Goal: Check status: Check status

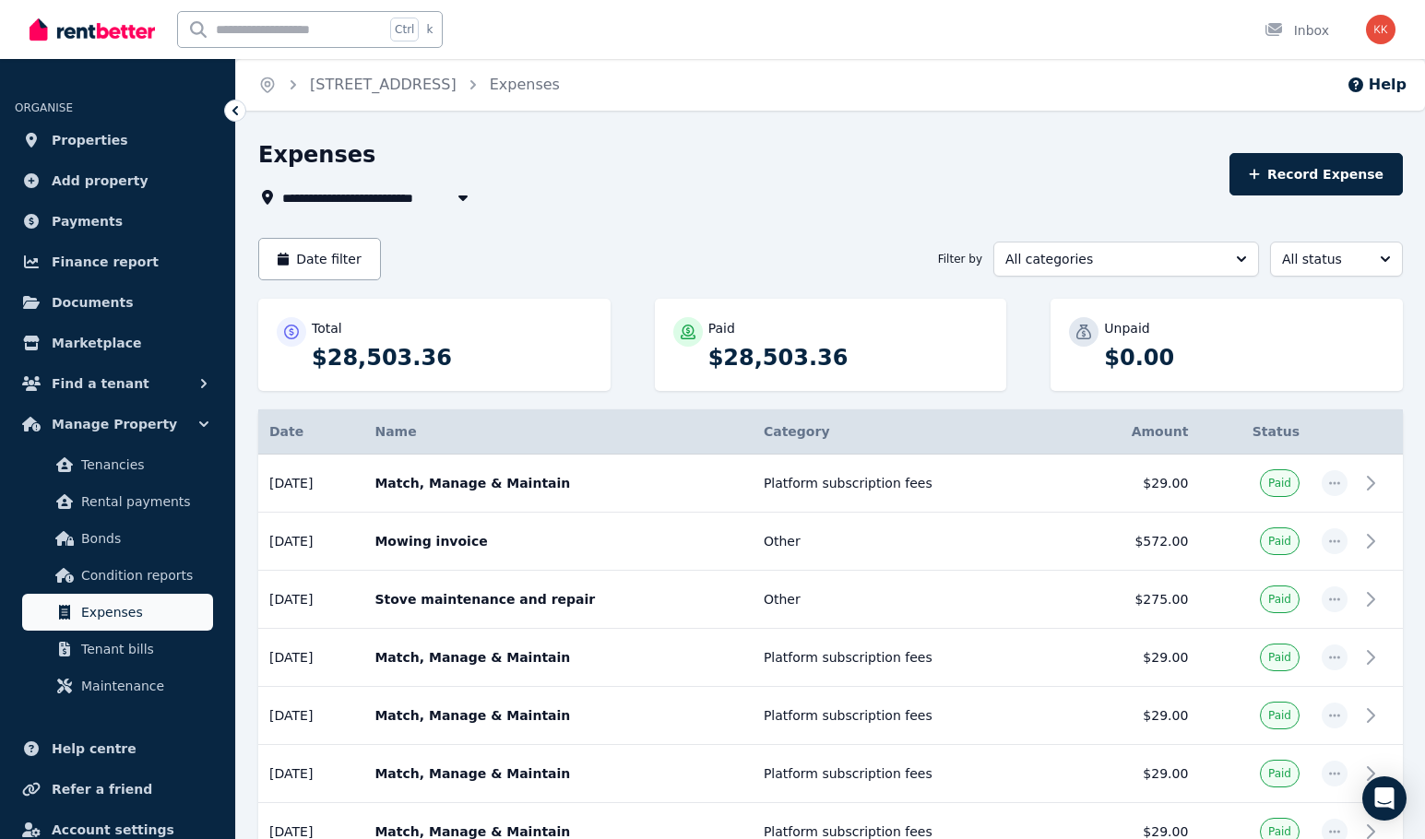
click at [136, 614] on span "Expenses" at bounding box center [143, 612] width 124 height 22
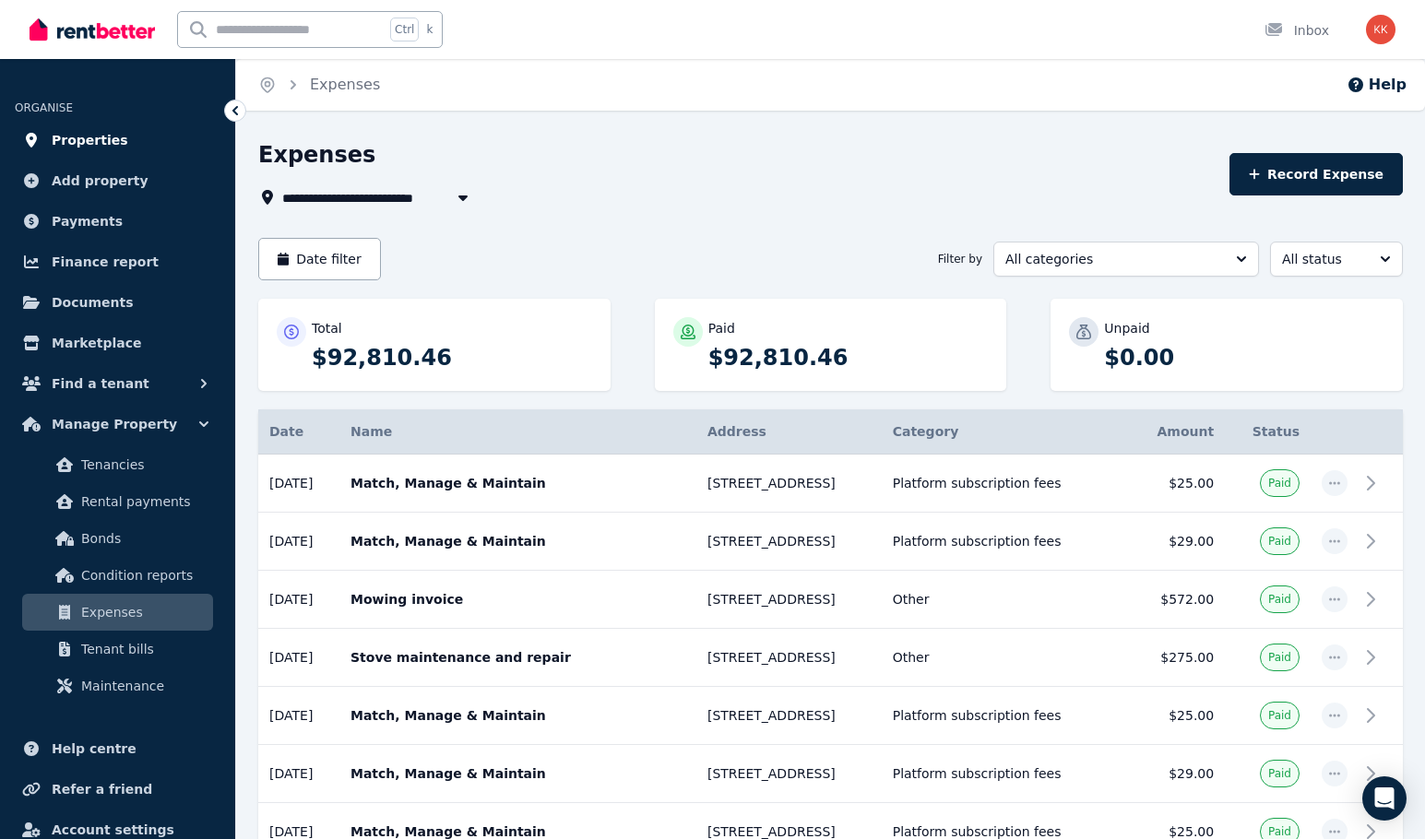
click at [101, 136] on span "Properties" at bounding box center [90, 140] width 77 height 22
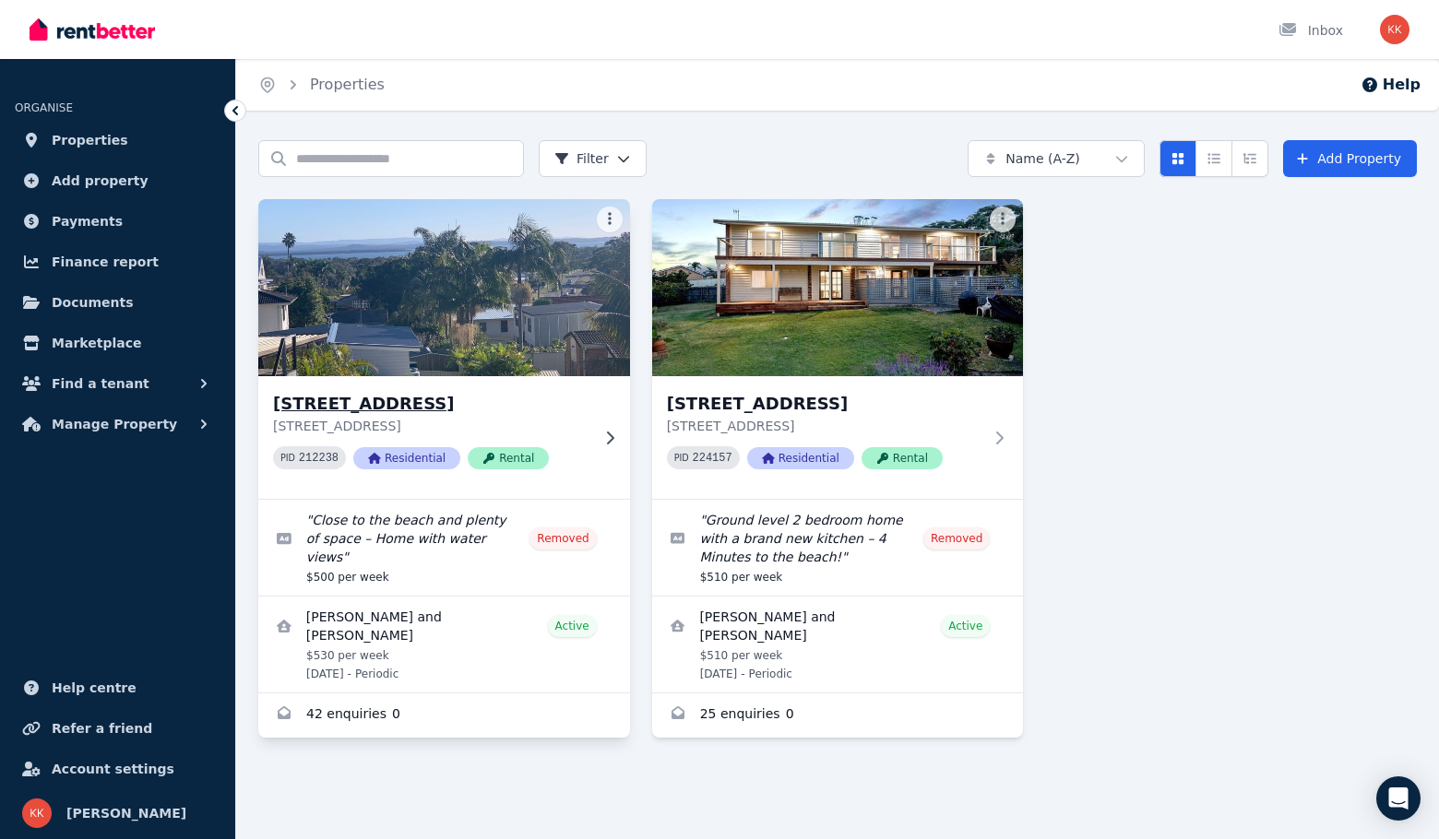
click at [443, 344] on img at bounding box center [444, 288] width 390 height 186
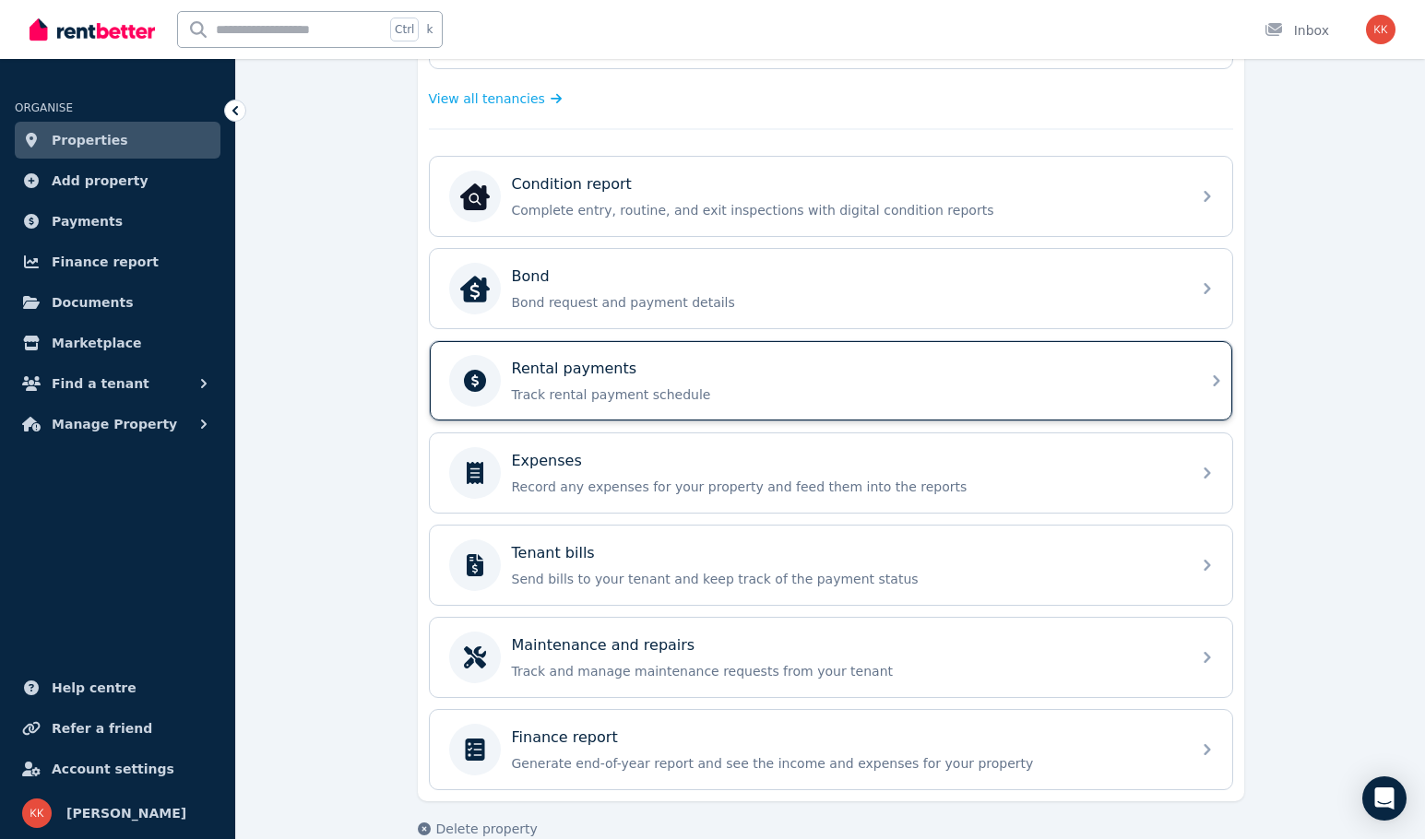
scroll to position [551, 0]
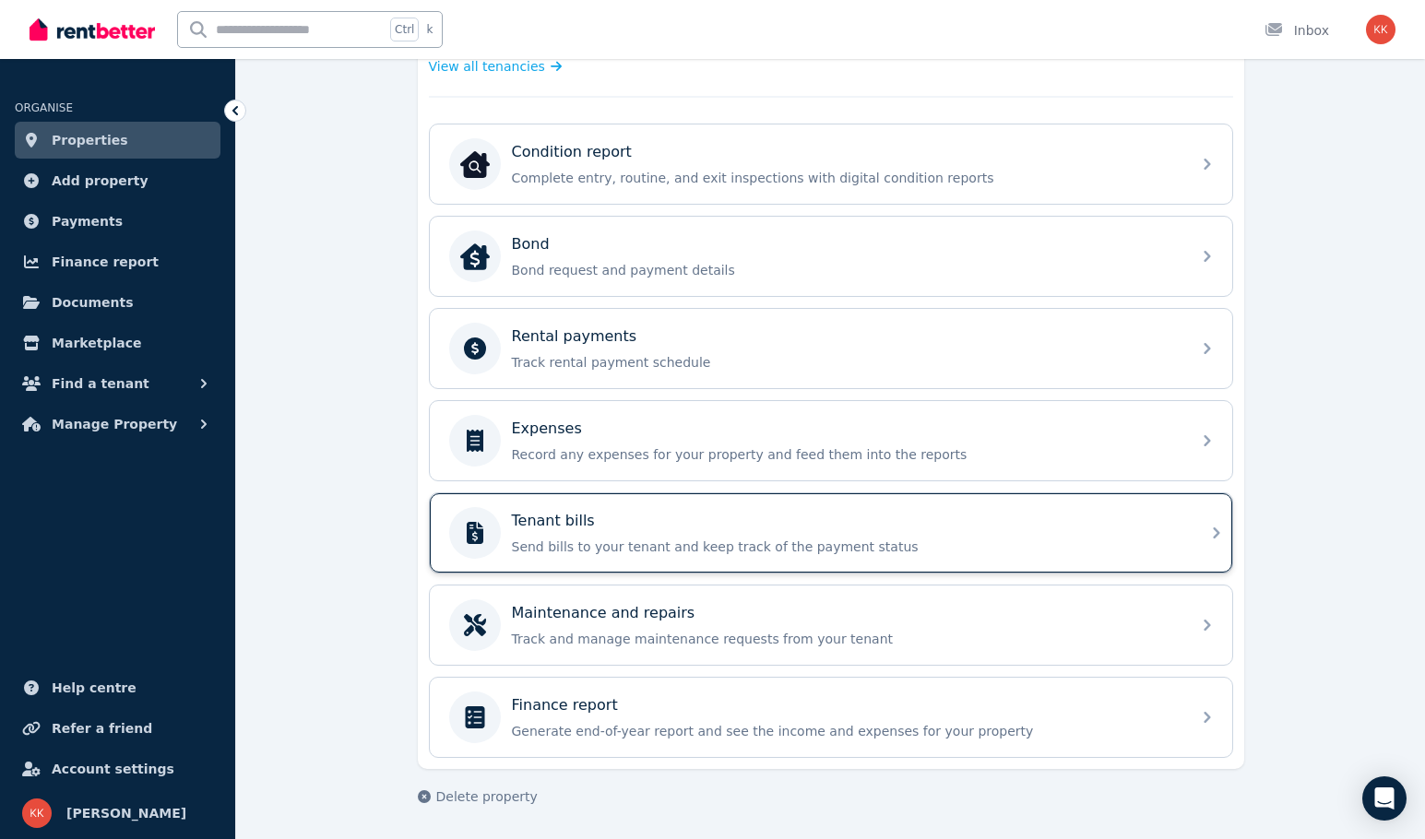
click at [697, 539] on p "Send bills to your tenant and keep track of the payment status" at bounding box center [846, 547] width 668 height 18
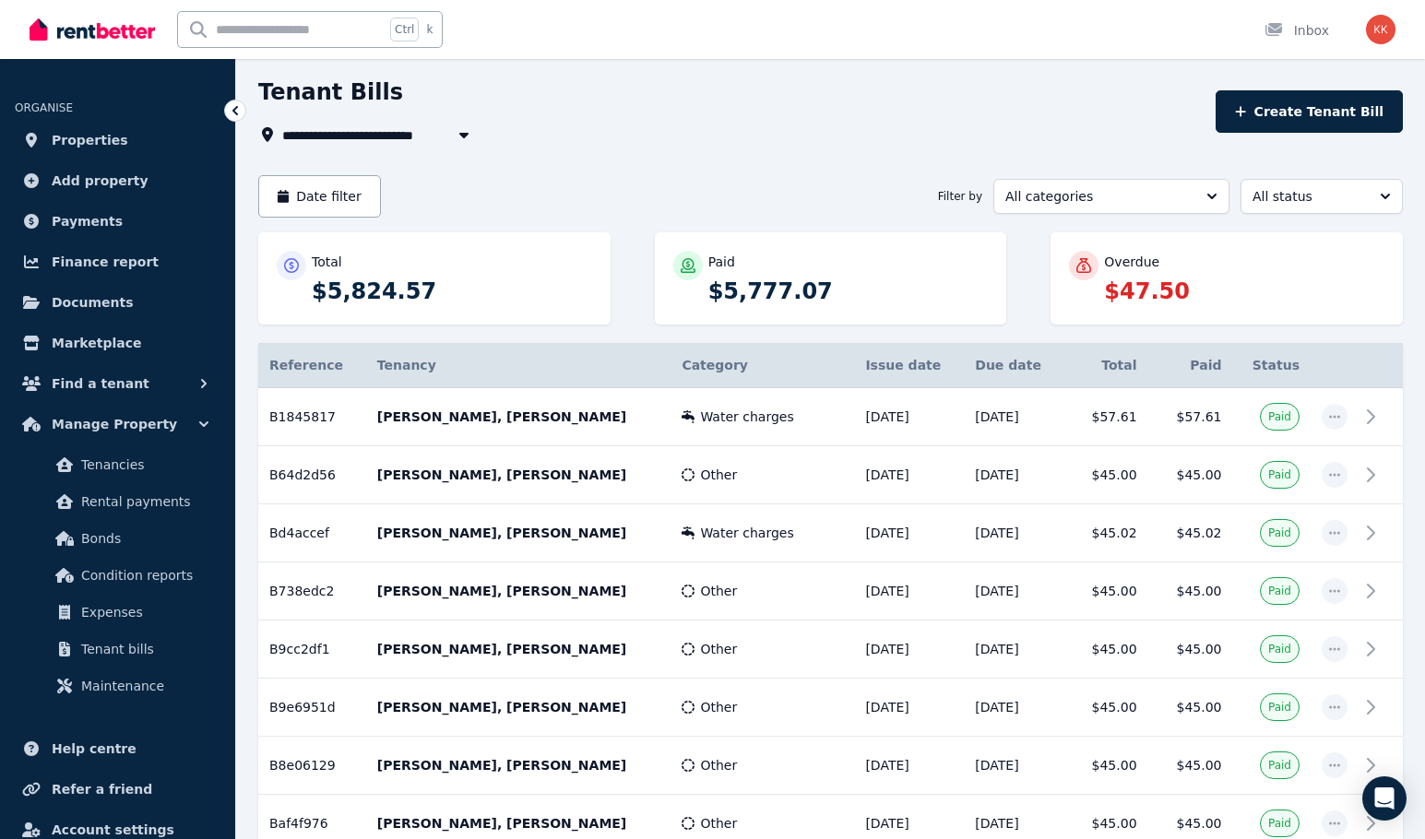
scroll to position [92, 0]
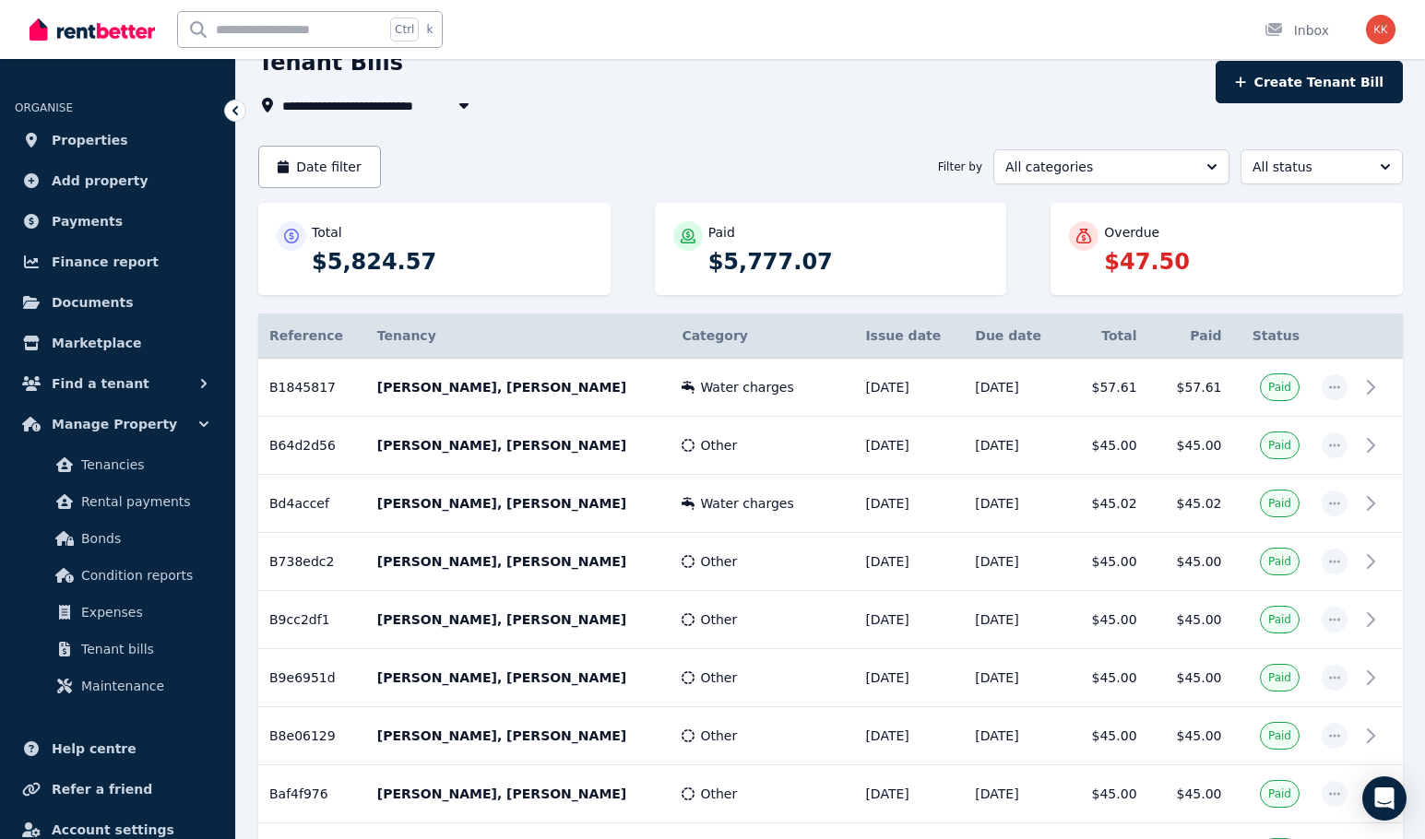
click at [682, 333] on th "Category" at bounding box center [762, 336] width 184 height 45
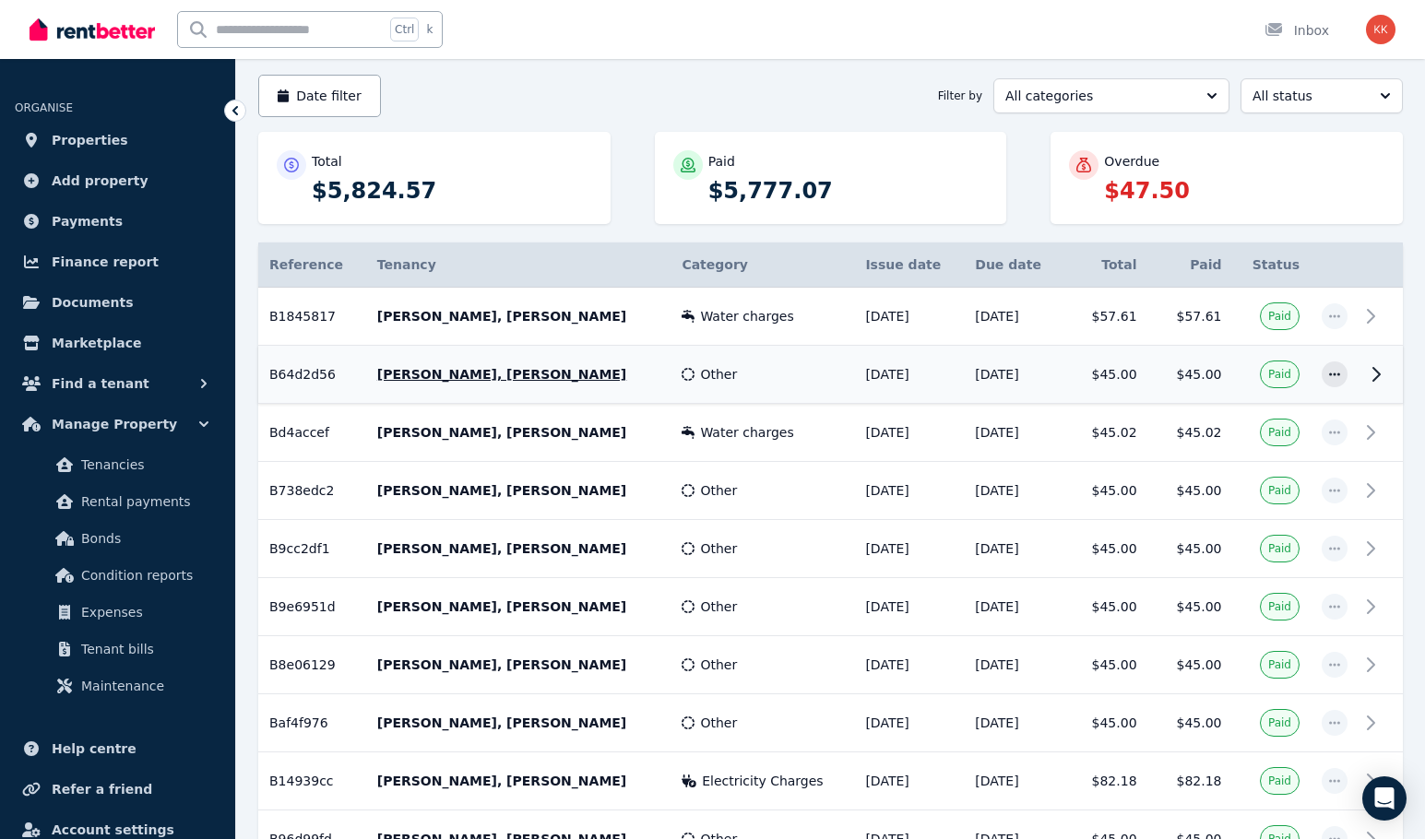
scroll to position [159, 0]
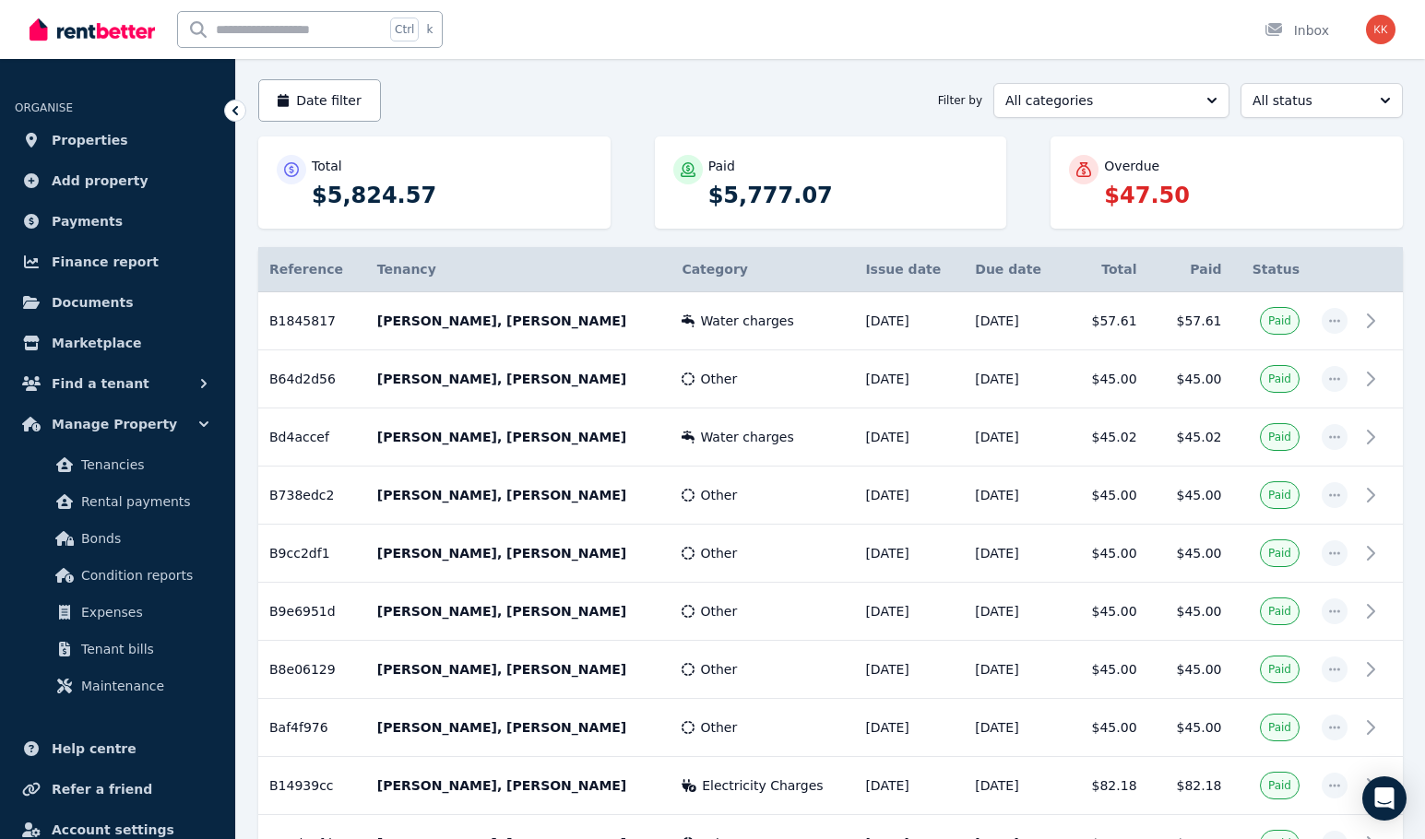
click at [982, 259] on th "Due date" at bounding box center [1013, 269] width 99 height 45
click at [991, 270] on th "Due date" at bounding box center [1013, 269] width 99 height 45
click at [880, 265] on th "Issue date" at bounding box center [909, 269] width 110 height 45
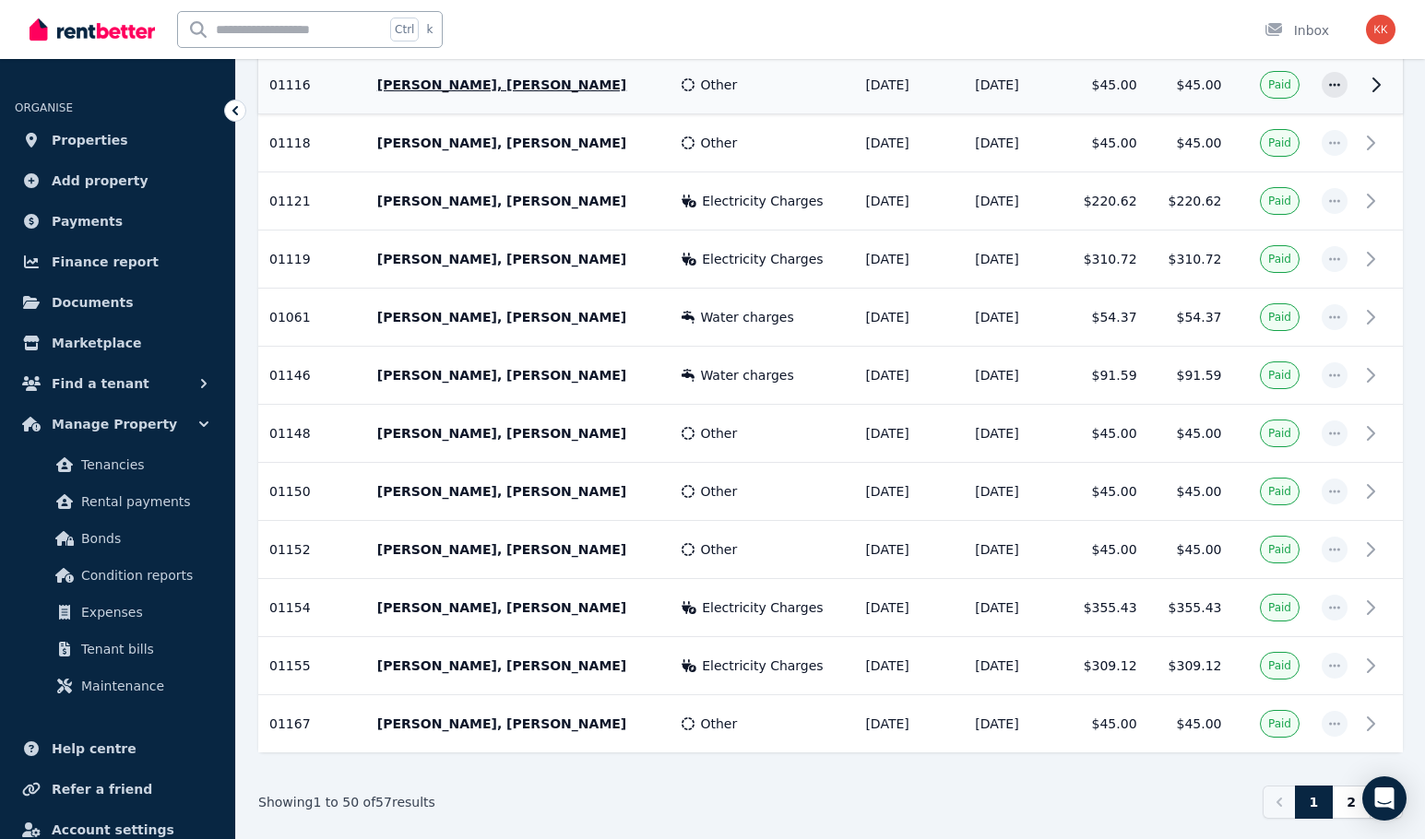
scroll to position [2648, 0]
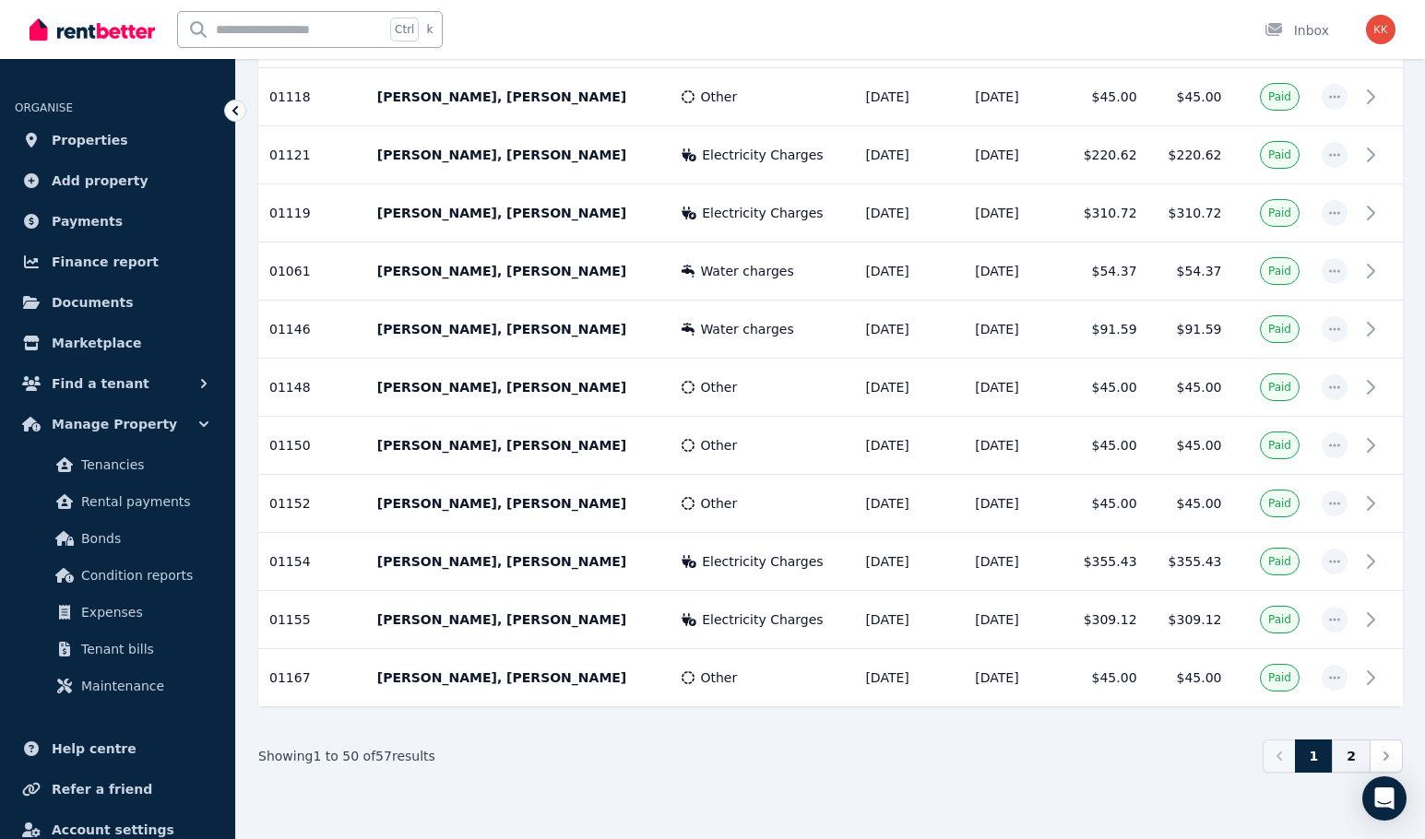
click at [1346, 754] on link "2" at bounding box center [1351, 756] width 39 height 33
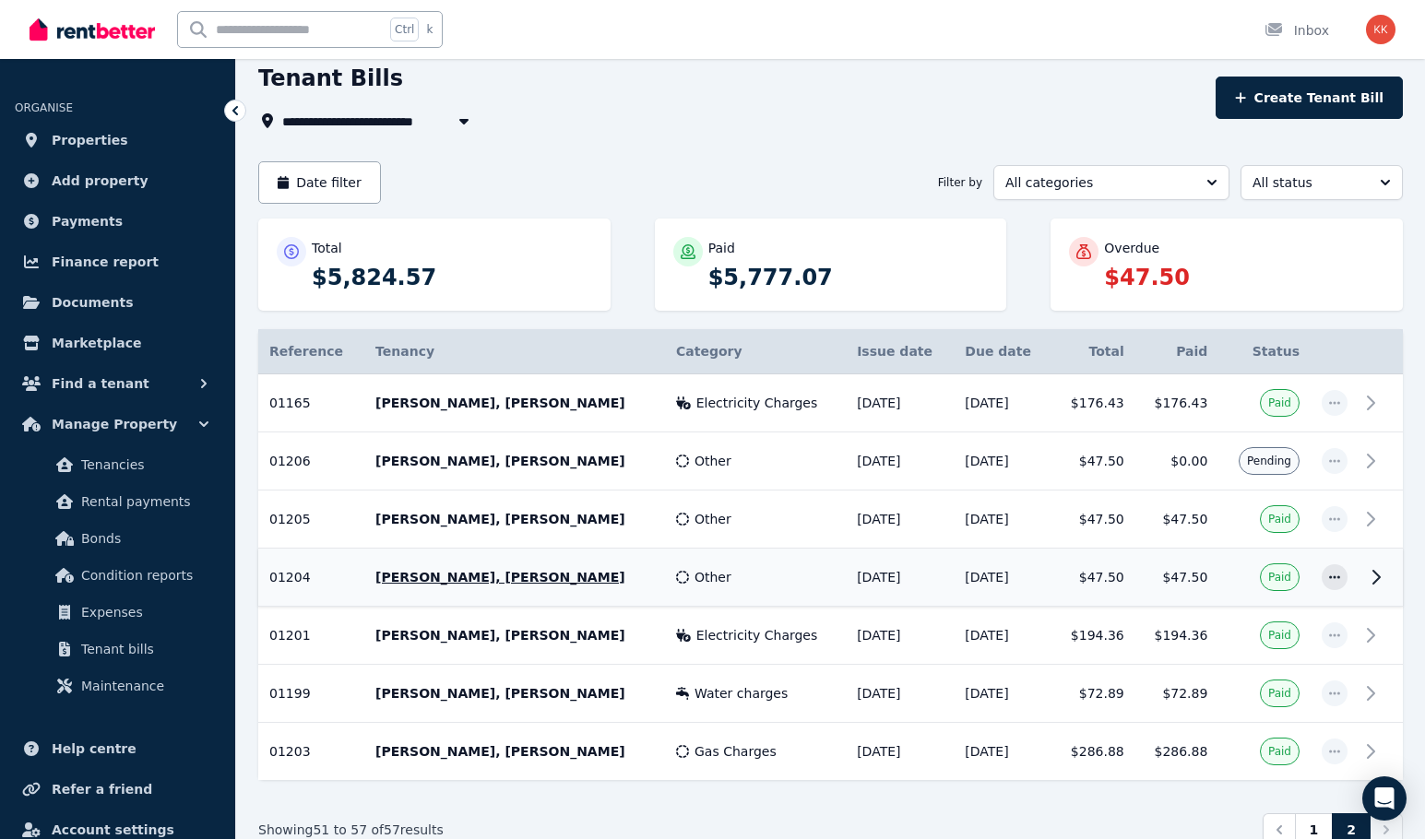
scroll to position [150, 0]
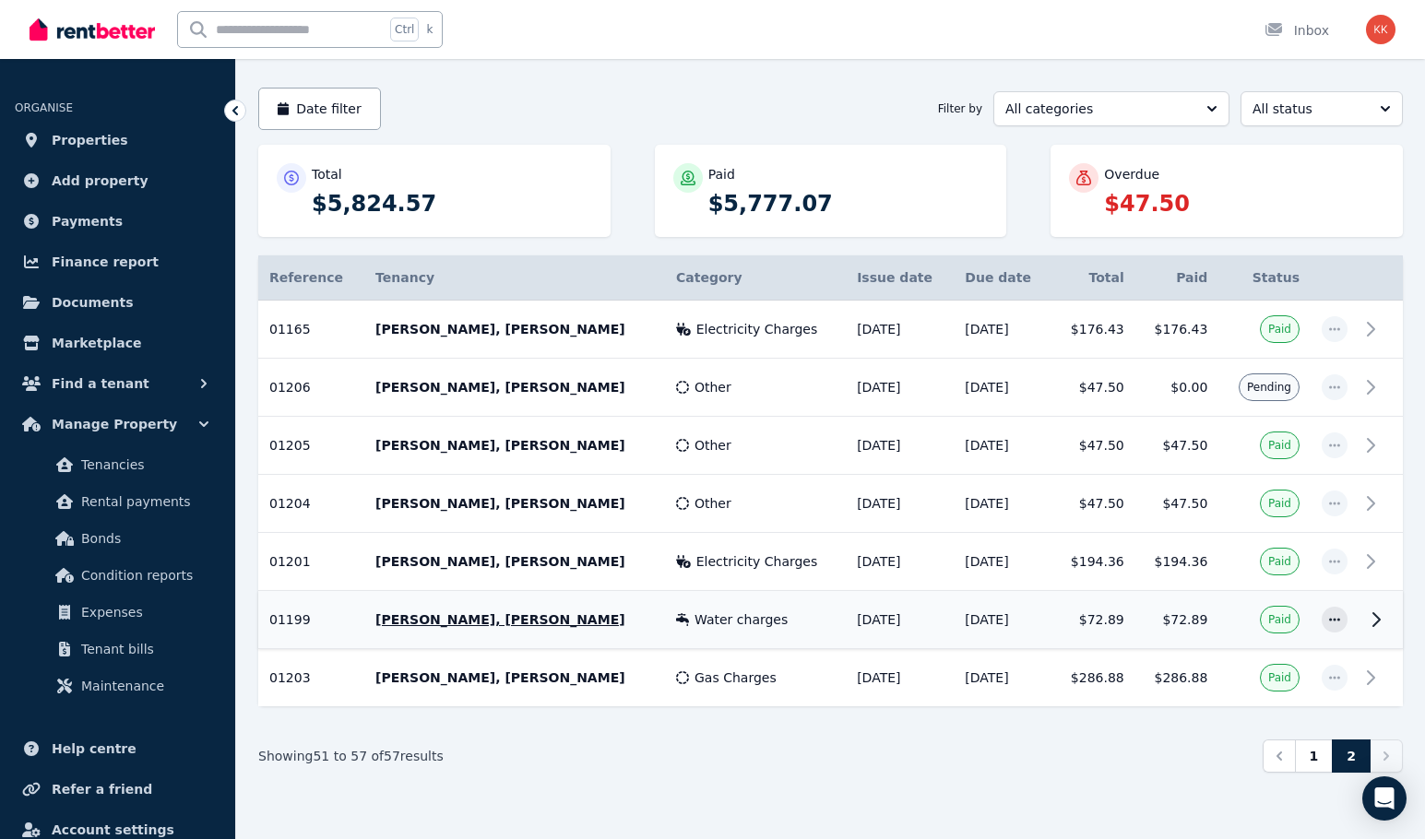
click at [745, 614] on div "Water charges" at bounding box center [755, 619] width 159 height 18
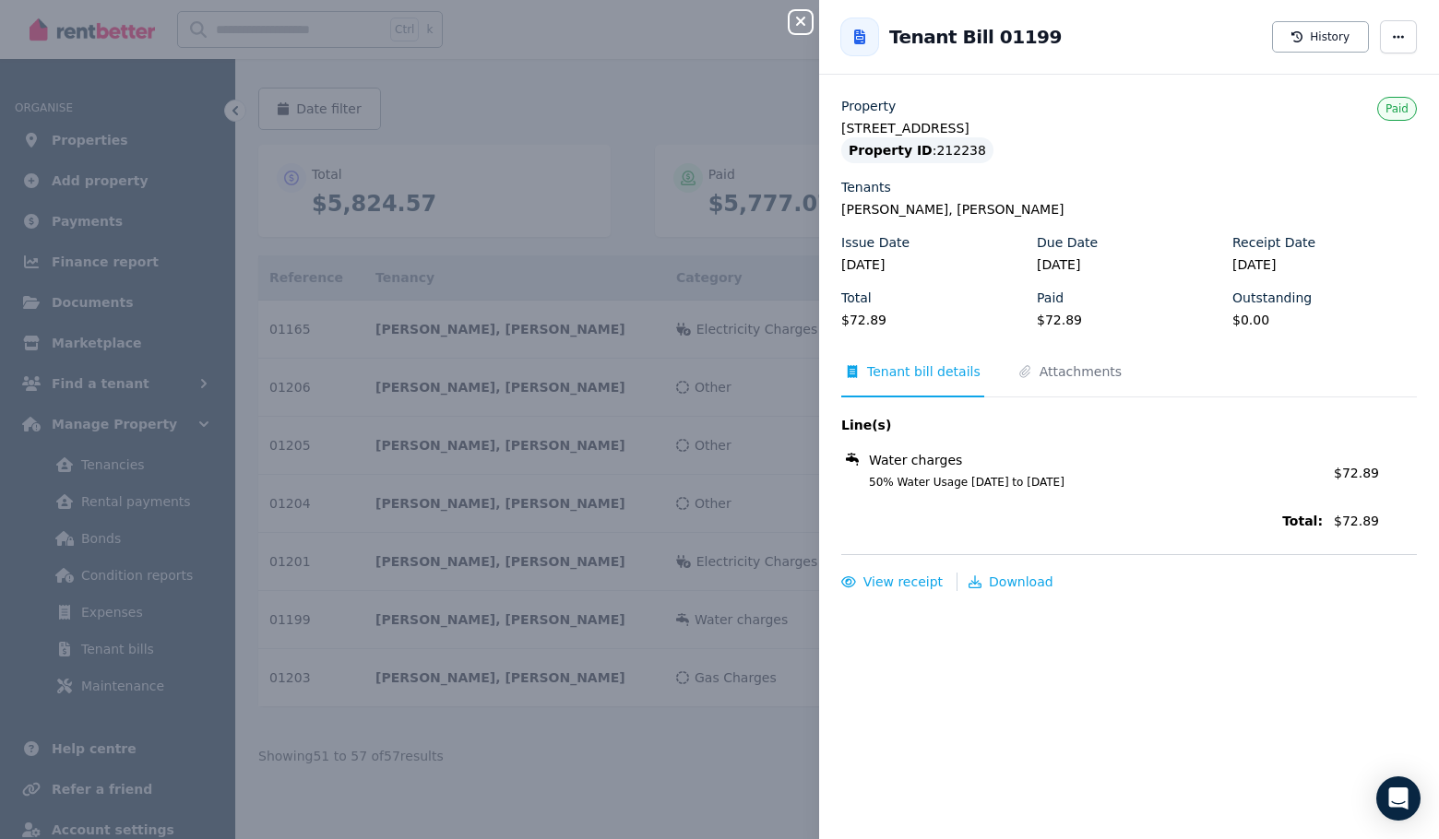
click at [680, 361] on div "Close panel Back to Tenant Bill 01199 History Property [STREET_ADDRESS] Propert…" at bounding box center [719, 419] width 1439 height 839
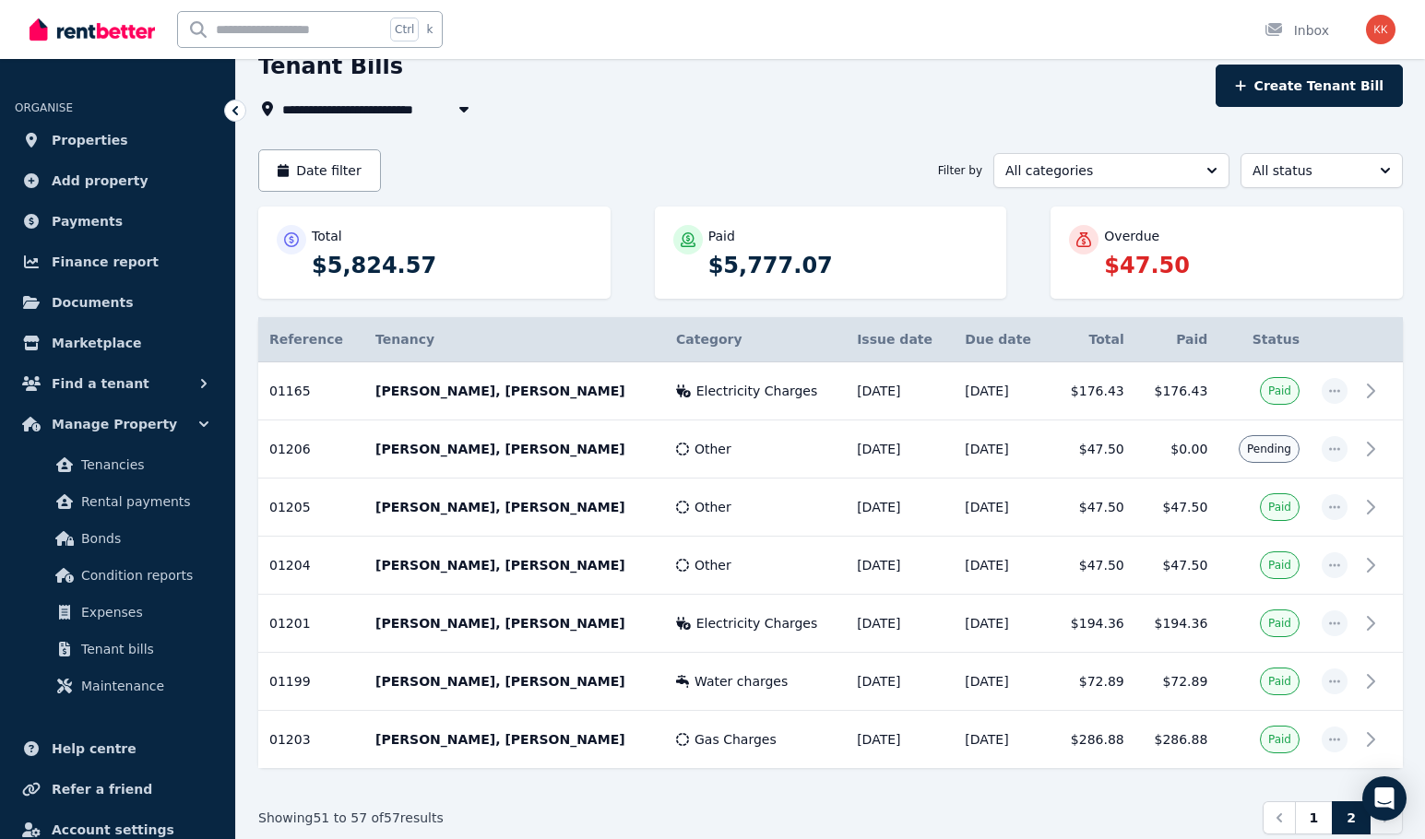
scroll to position [0, 0]
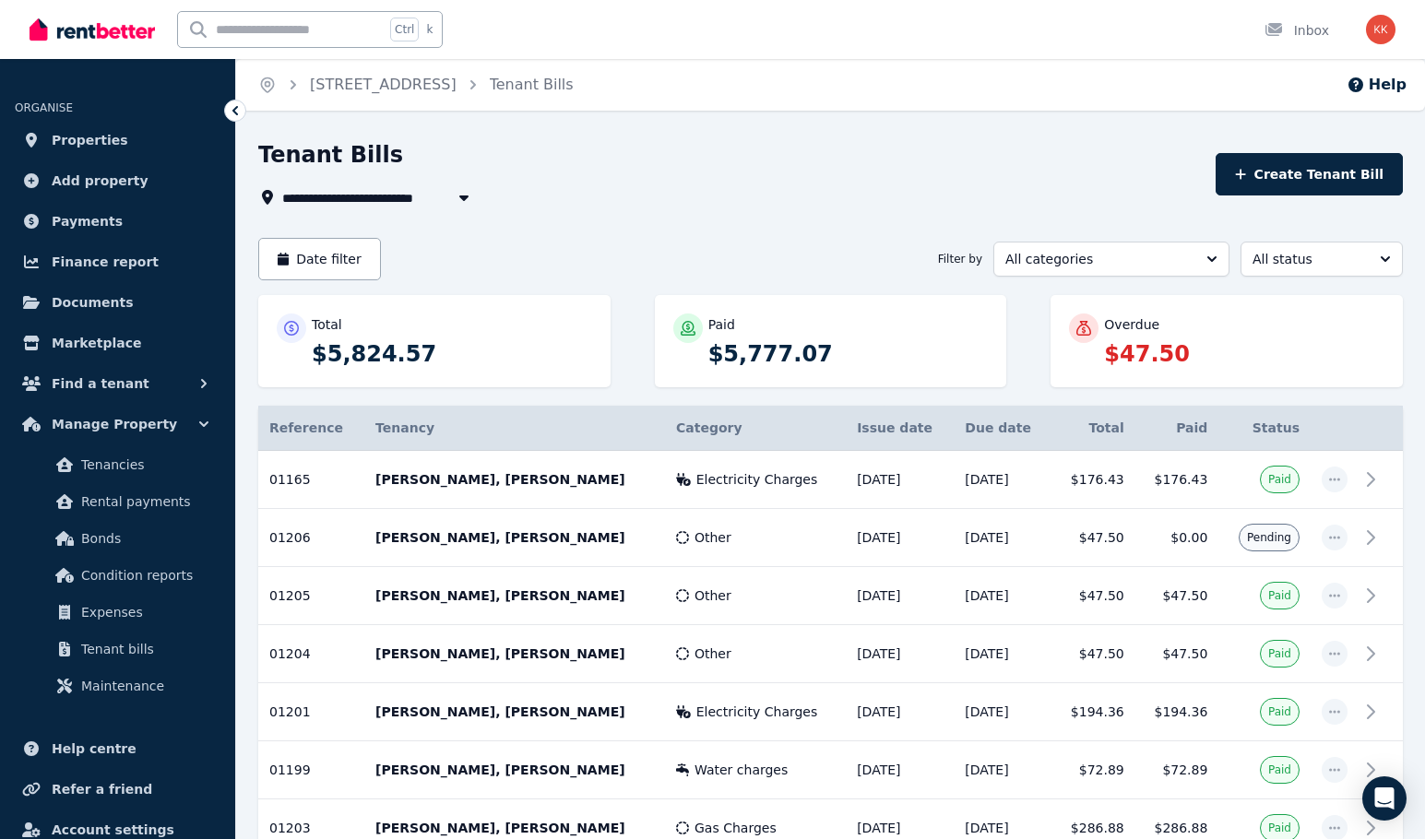
click at [359, 201] on span "[STREET_ADDRESS]" at bounding box center [362, 197] width 161 height 22
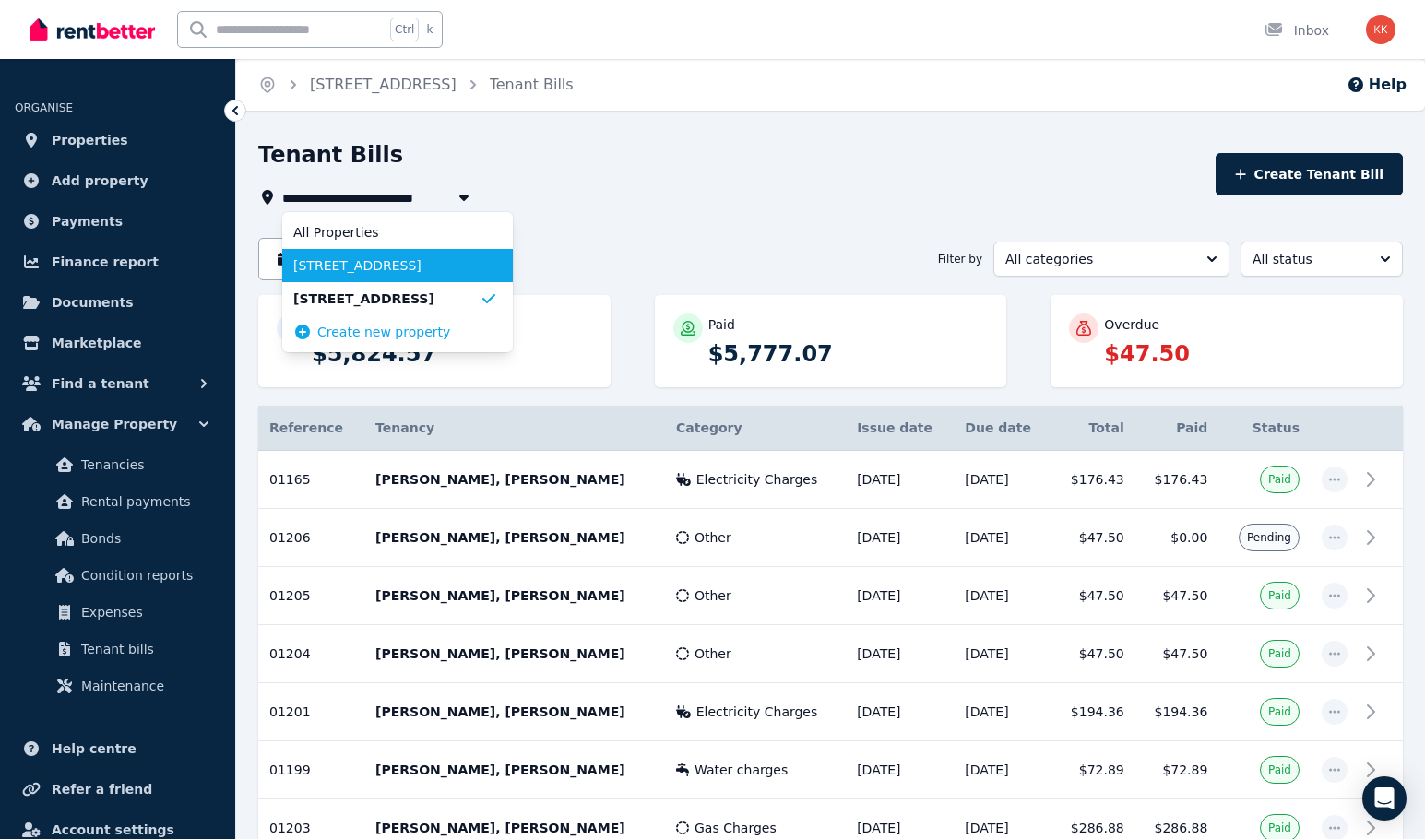
click at [359, 275] on li "[STREET_ADDRESS]" at bounding box center [397, 265] width 231 height 33
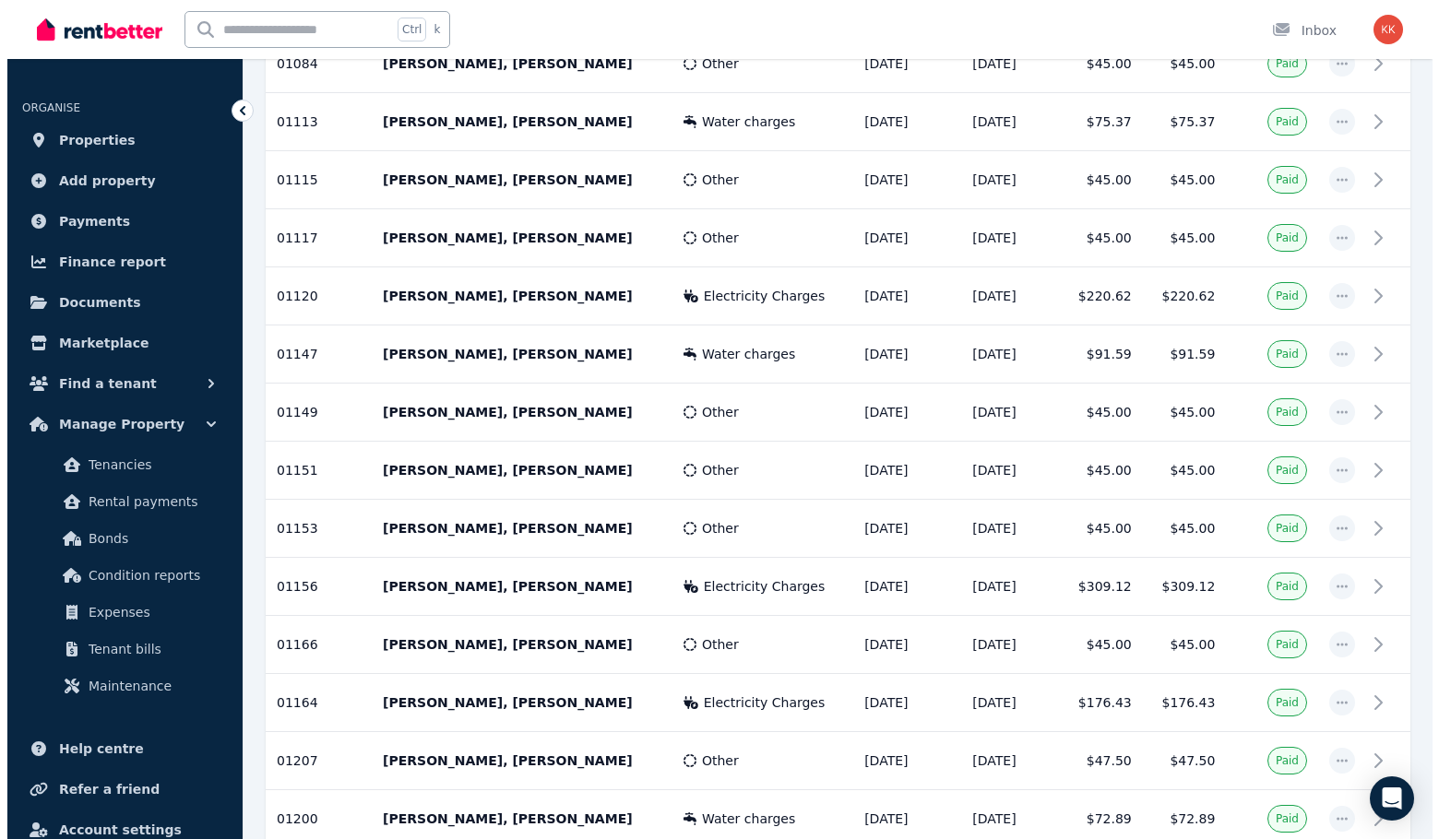
scroll to position [2034, 0]
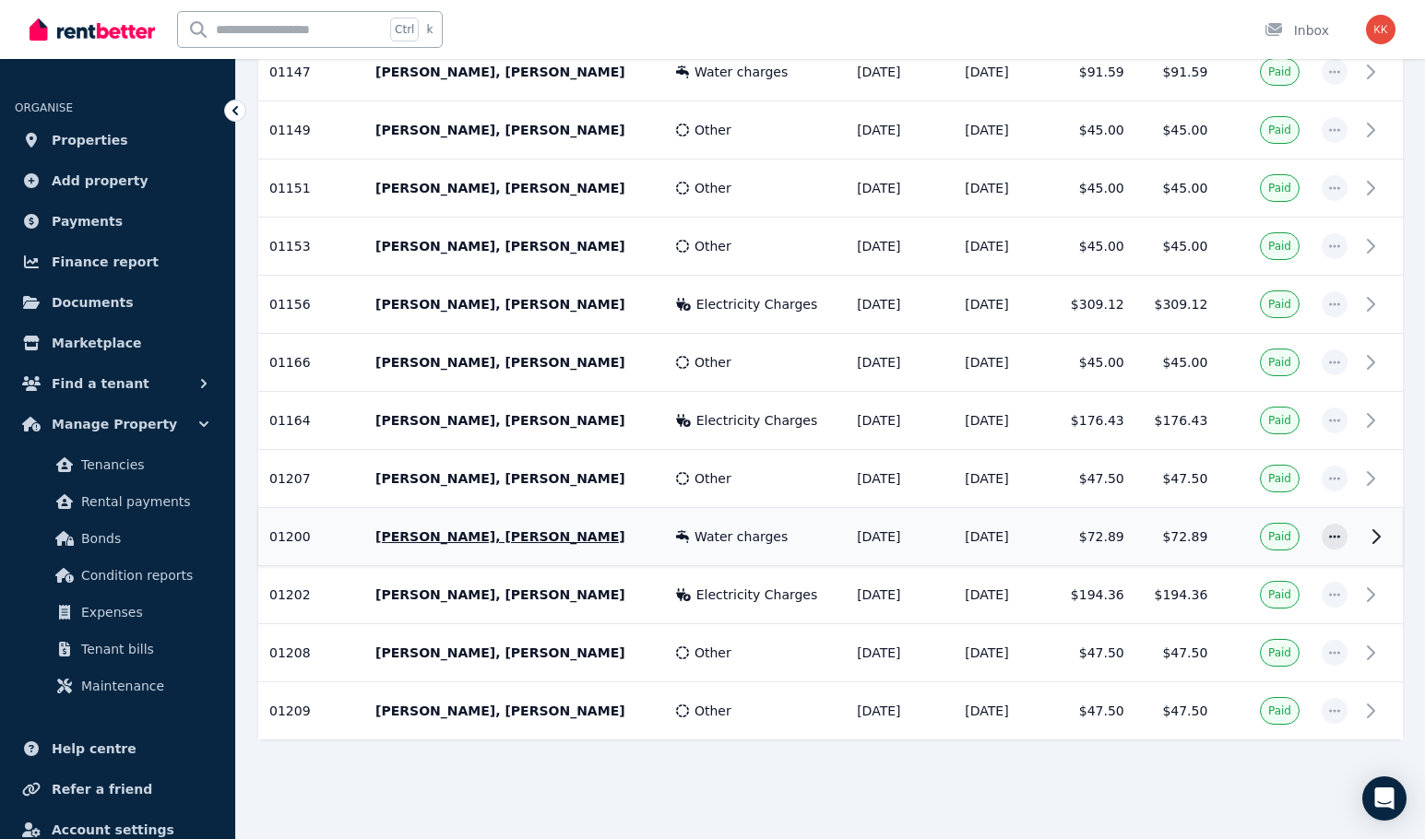
click at [720, 540] on span "Water charges" at bounding box center [740, 536] width 93 height 18
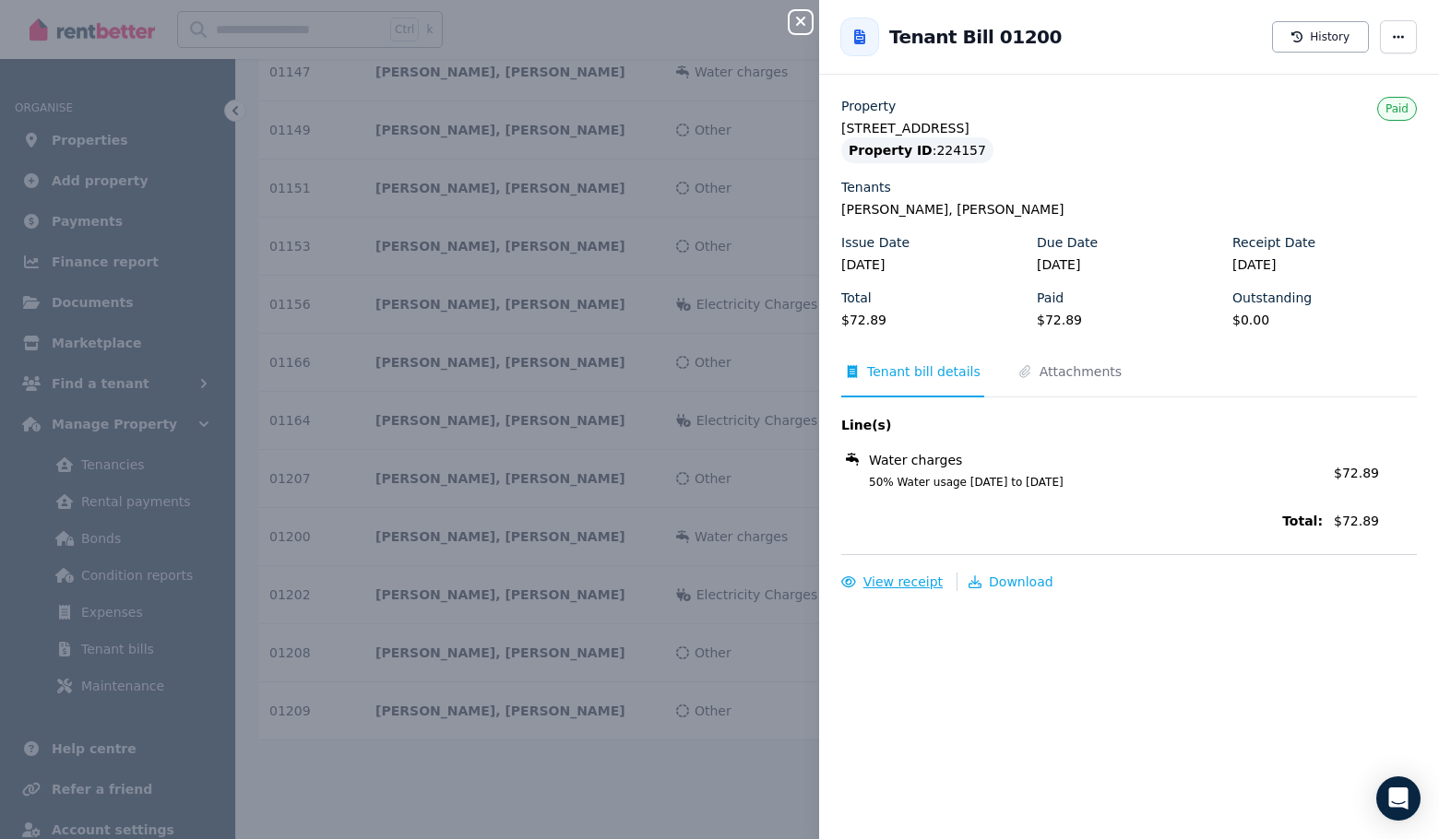
click at [893, 582] on span "View receipt" at bounding box center [902, 581] width 79 height 15
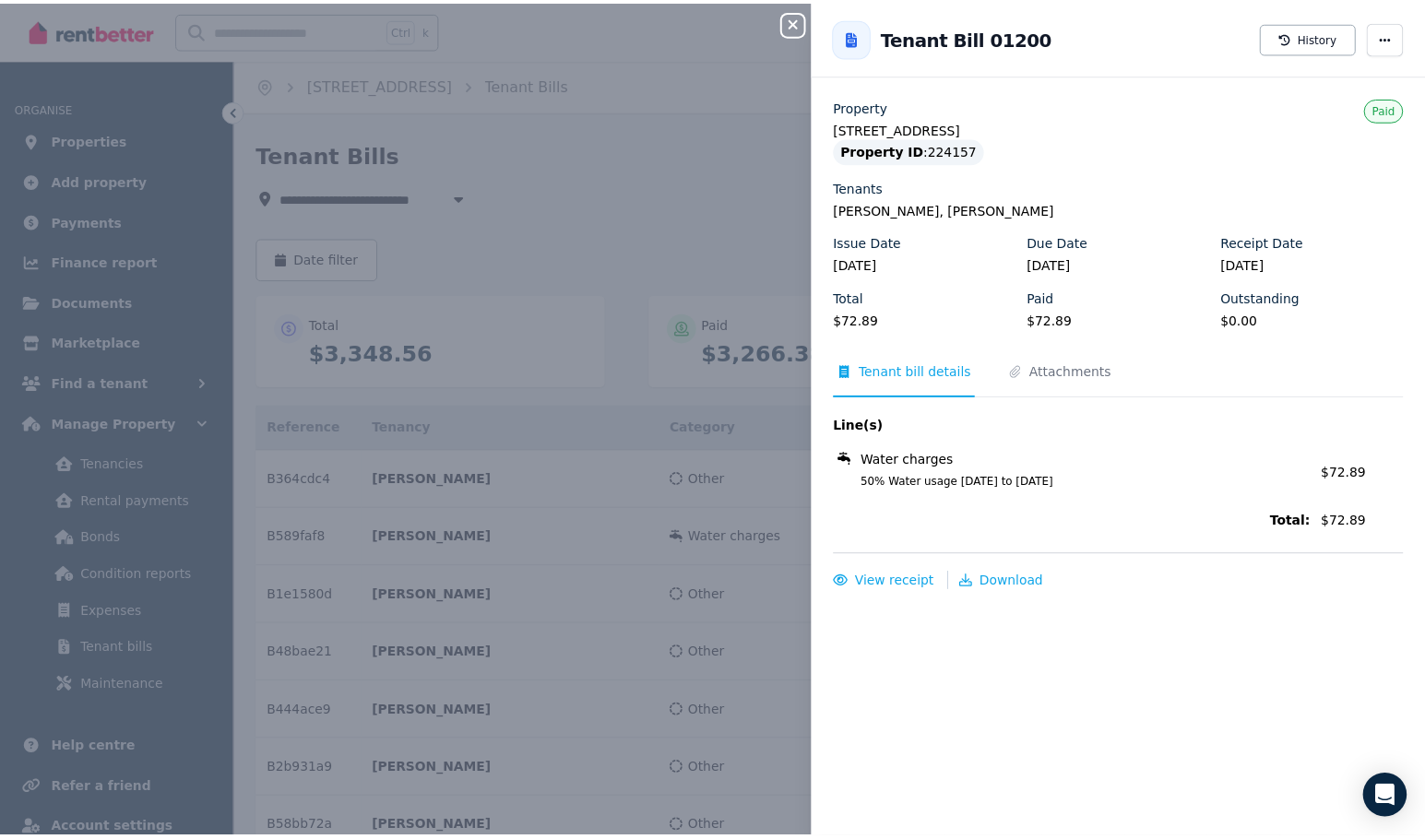
scroll to position [0, 0]
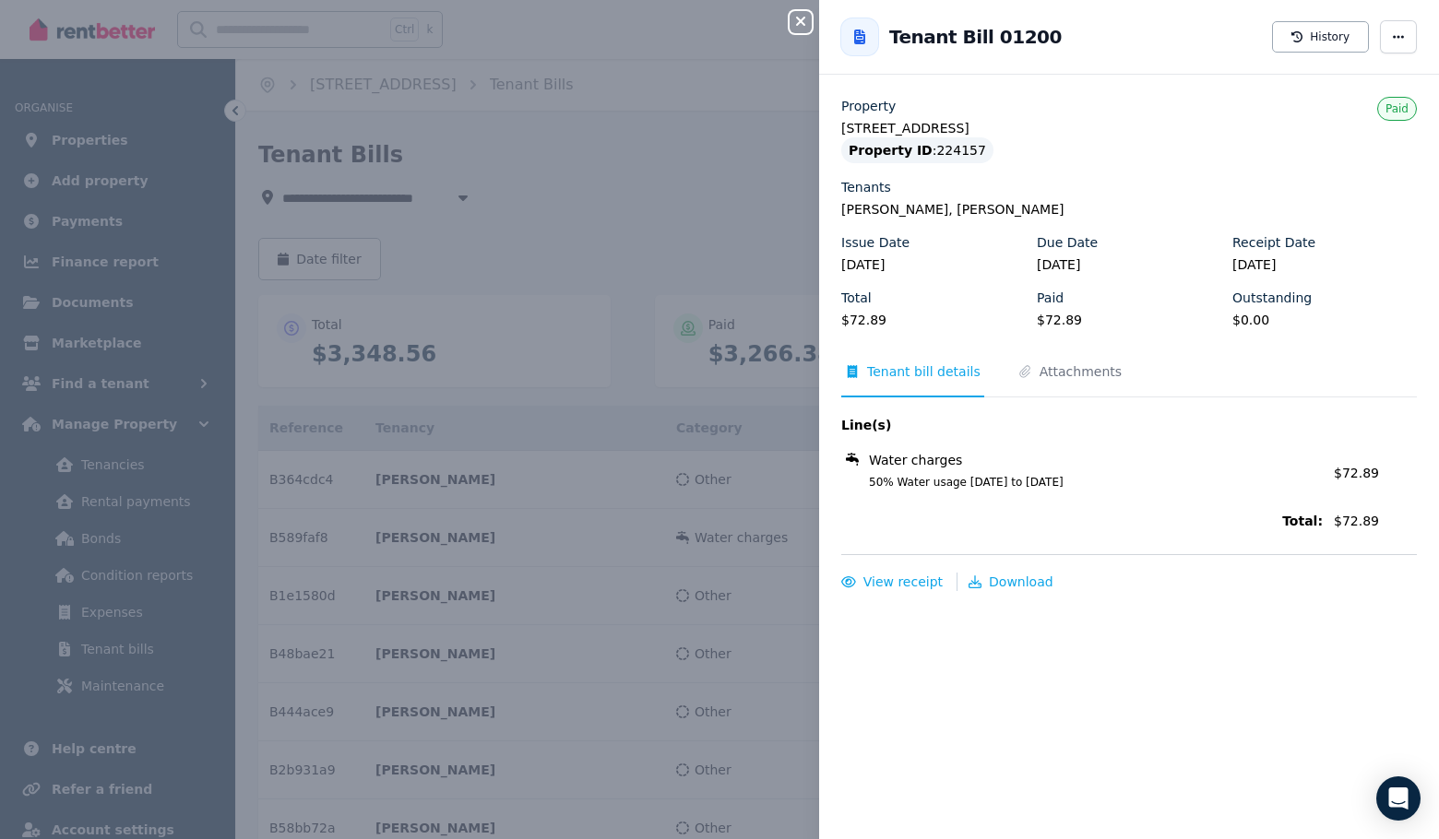
click at [668, 266] on div "Close panel Back to Tenant Bill 01200 History Property [STREET_ADDRESS] Propert…" at bounding box center [719, 419] width 1439 height 839
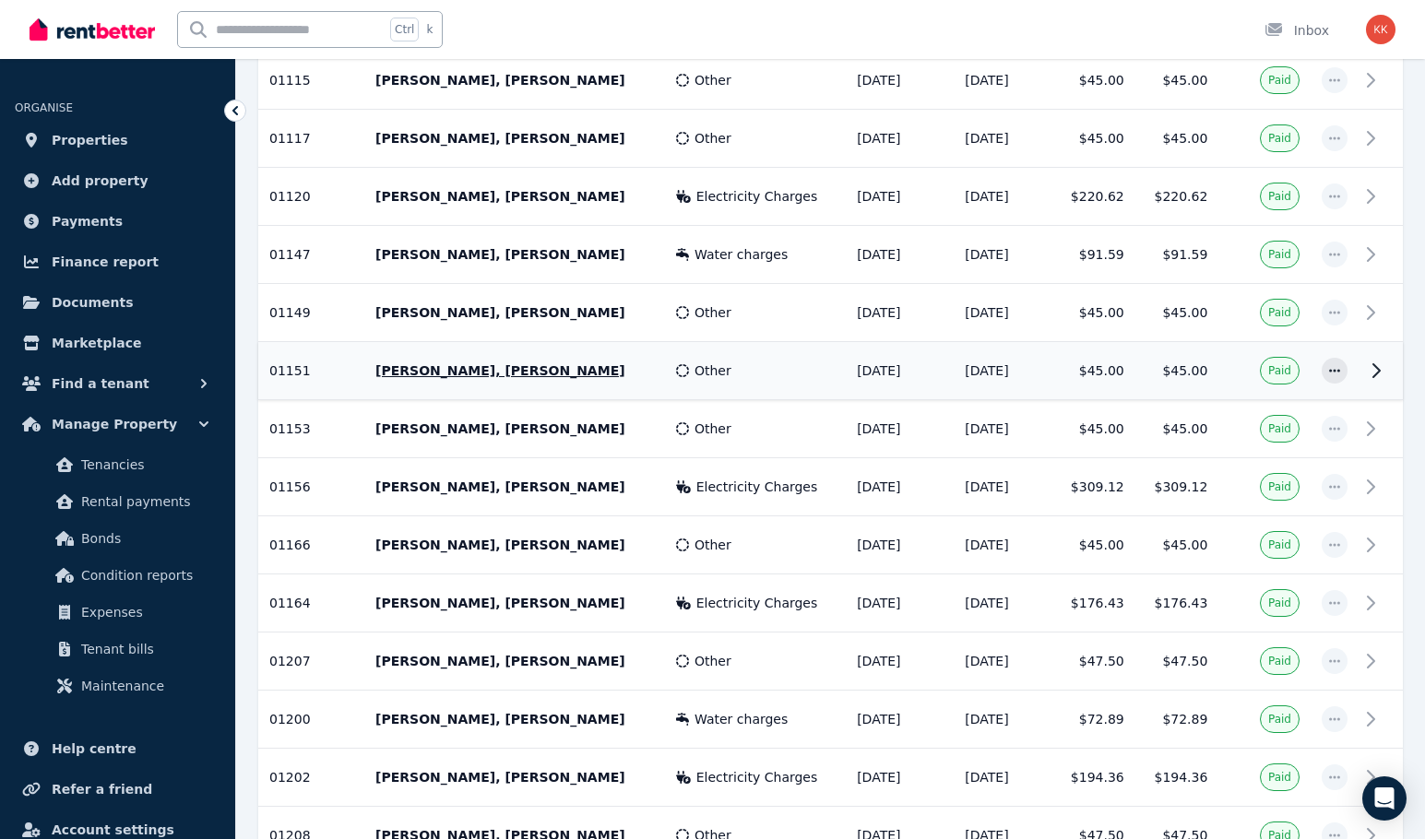
scroll to position [1850, 0]
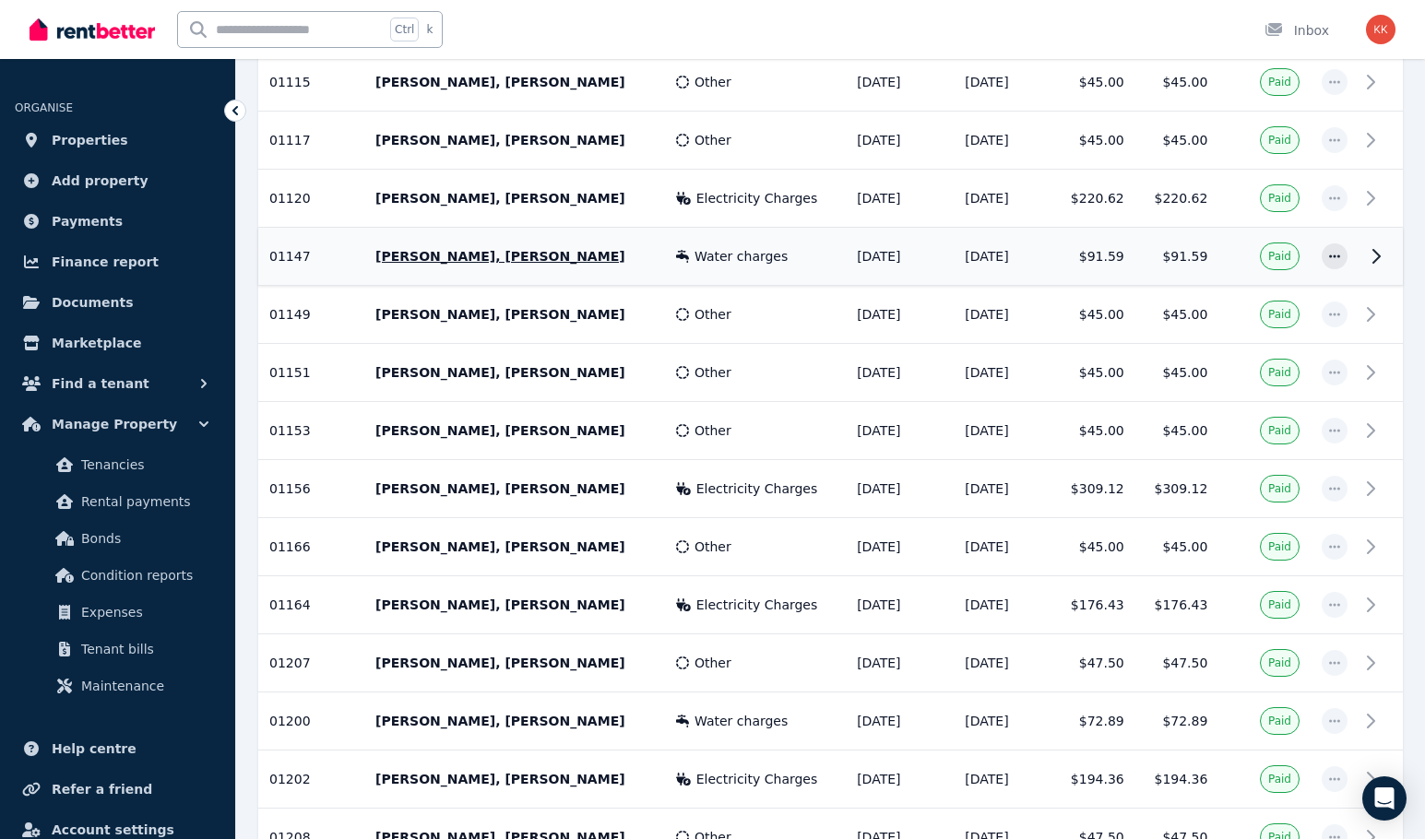
click at [747, 266] on td "Water charges" at bounding box center [755, 257] width 181 height 58
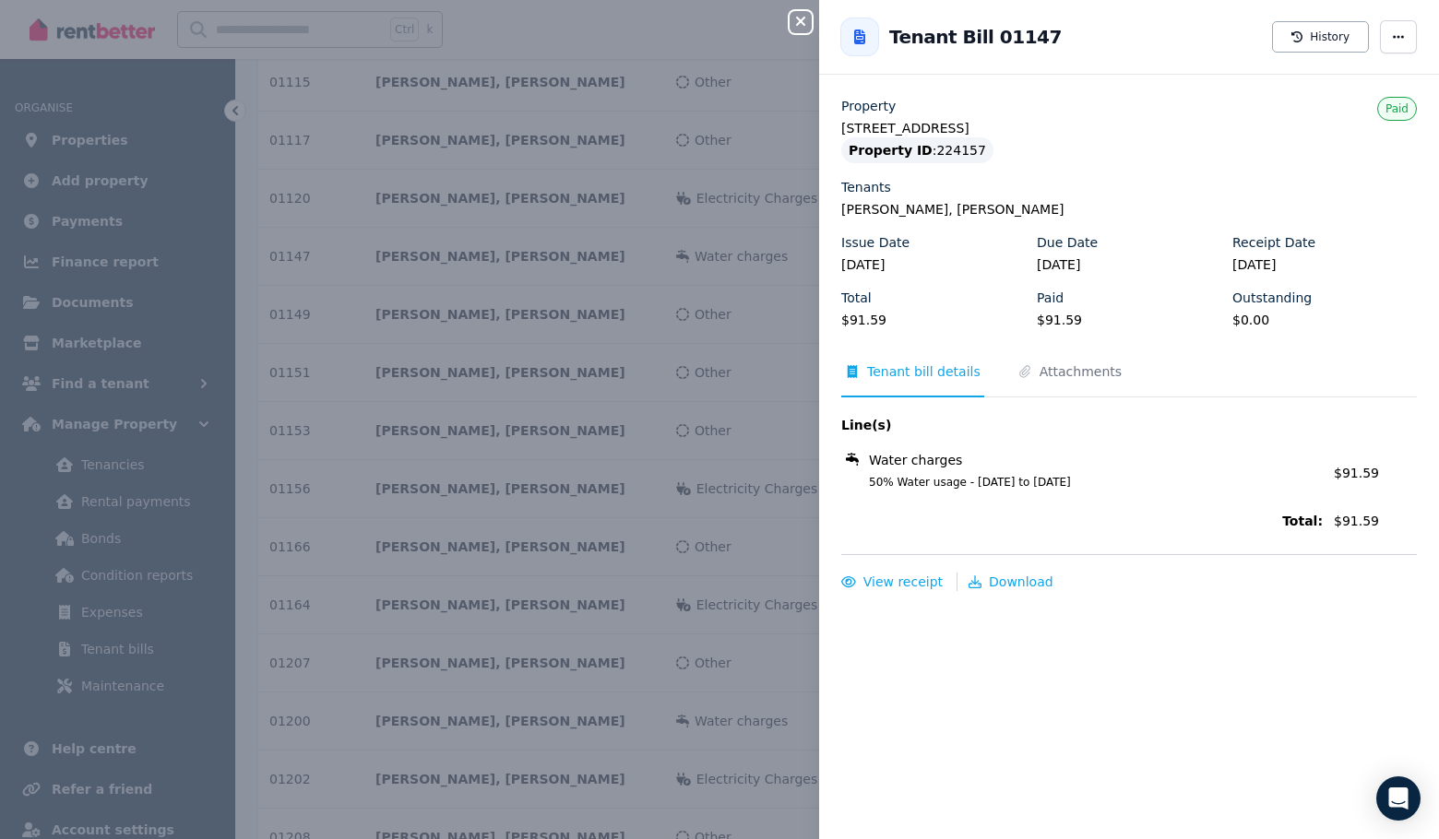
click at [686, 426] on div "Close panel Back to Tenant Bill 01147 History Property [STREET_ADDRESS] Propert…" at bounding box center [719, 419] width 1439 height 839
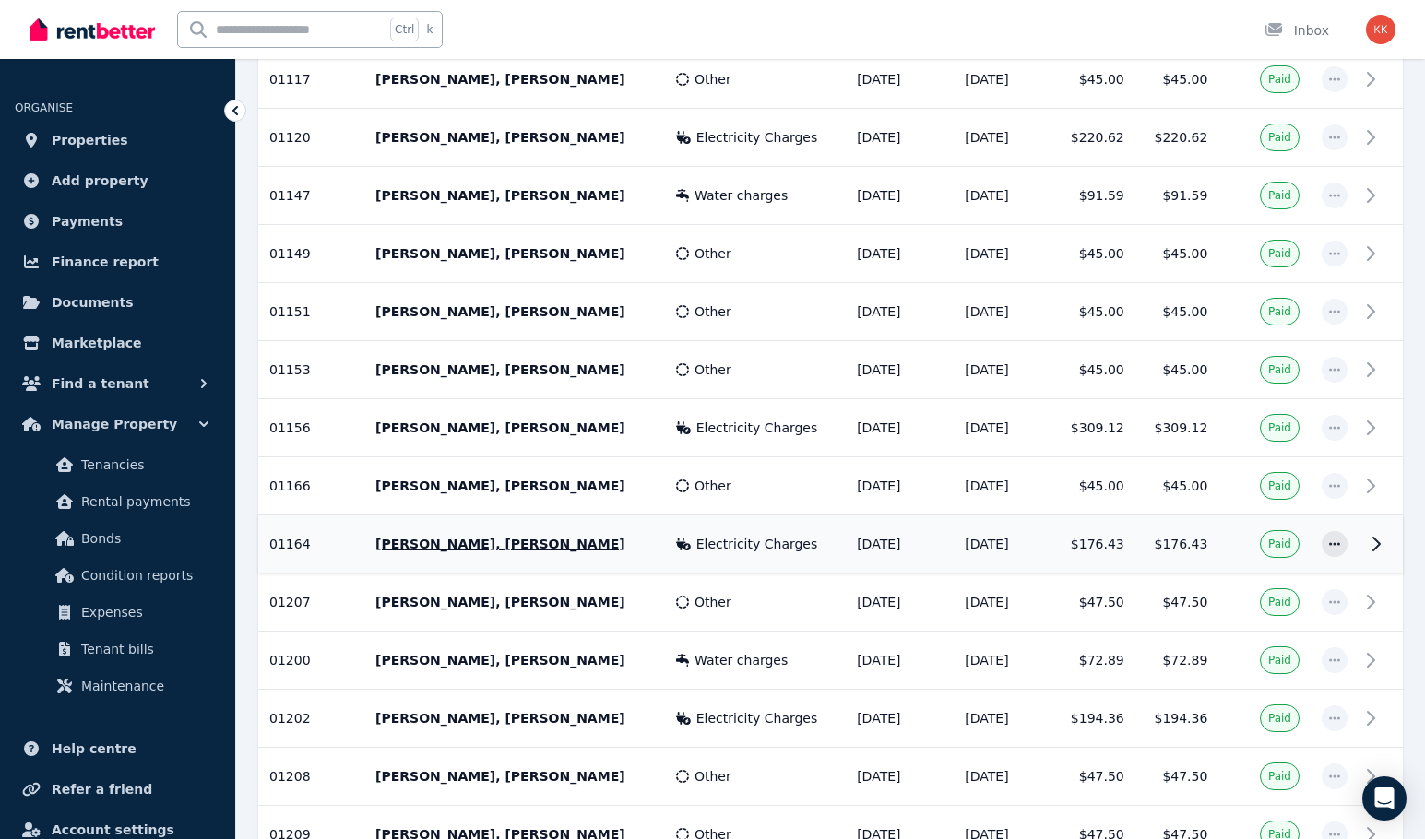
scroll to position [1942, 0]
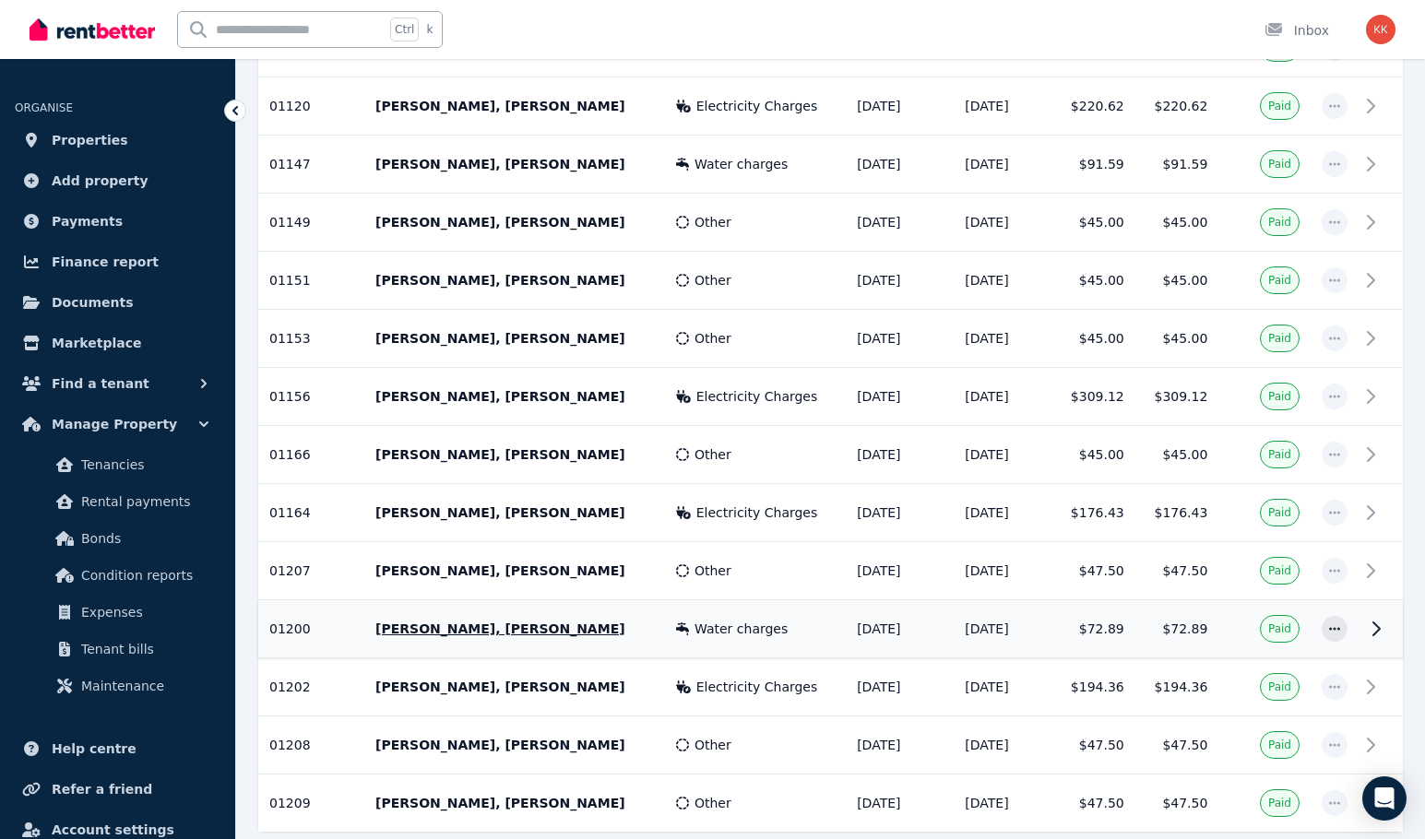
click at [694, 624] on span "Water charges" at bounding box center [740, 629] width 93 height 18
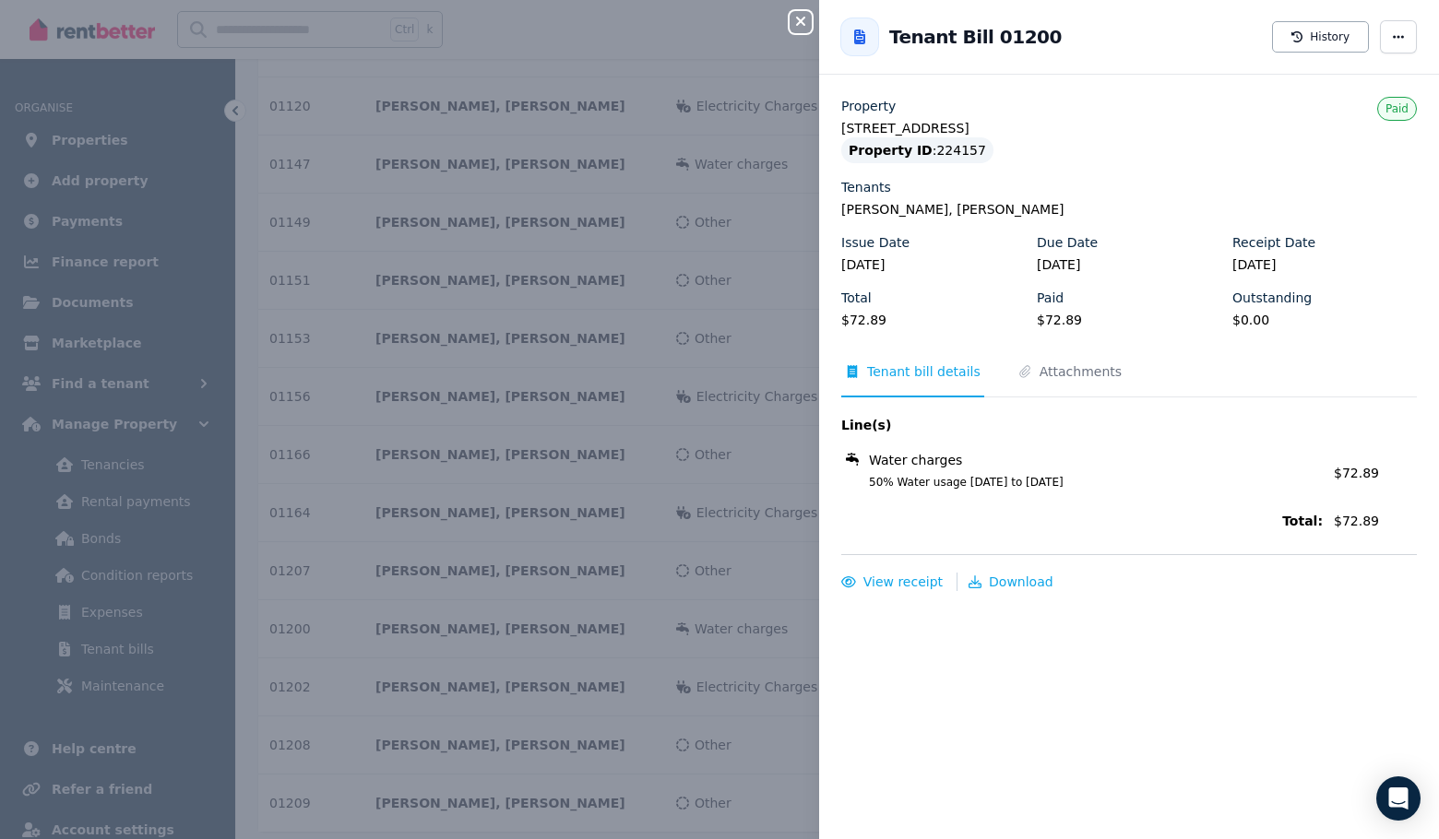
click at [719, 577] on div "Close panel Back to Tenant Bill 01200 History Property [STREET_ADDRESS] Propert…" at bounding box center [719, 419] width 1439 height 839
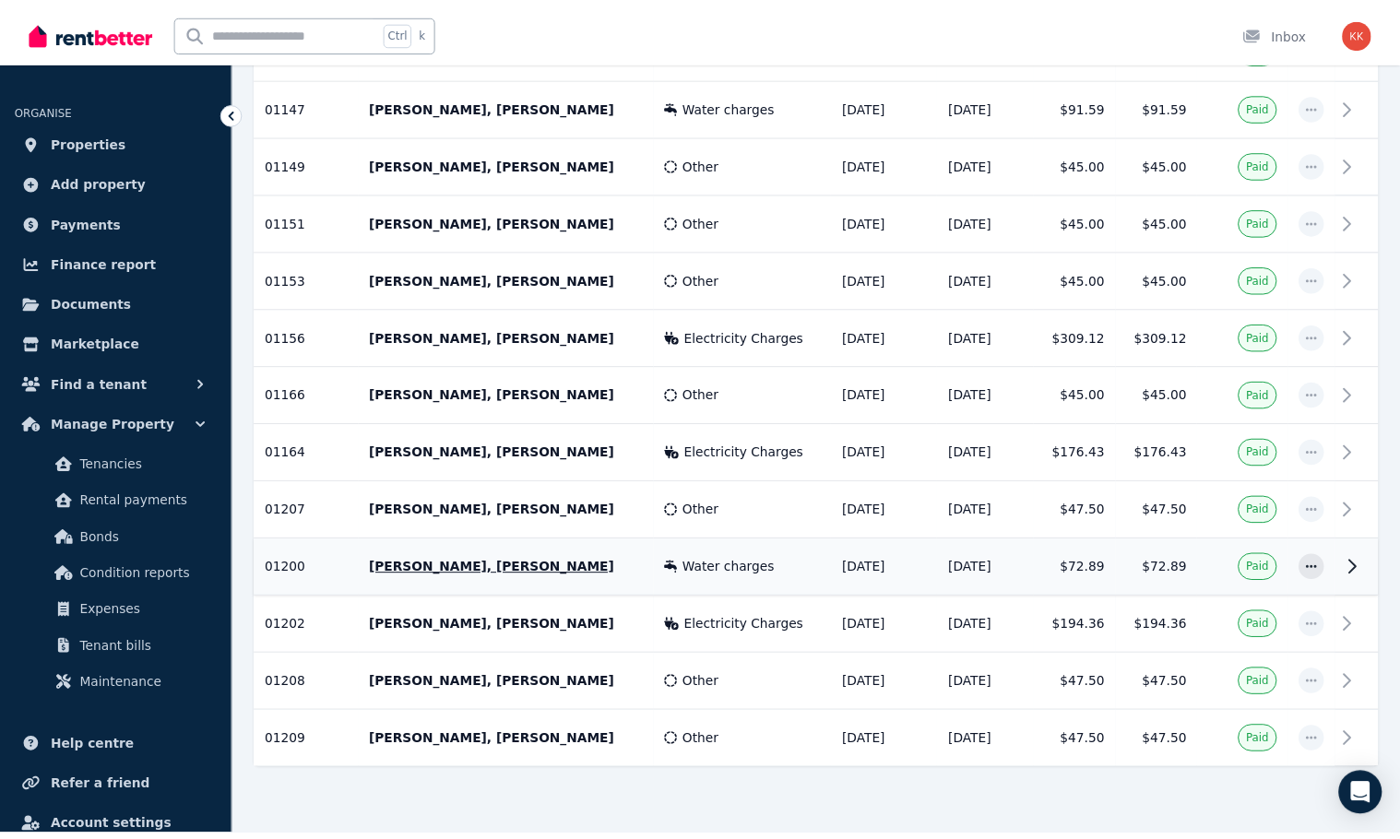
scroll to position [2034, 0]
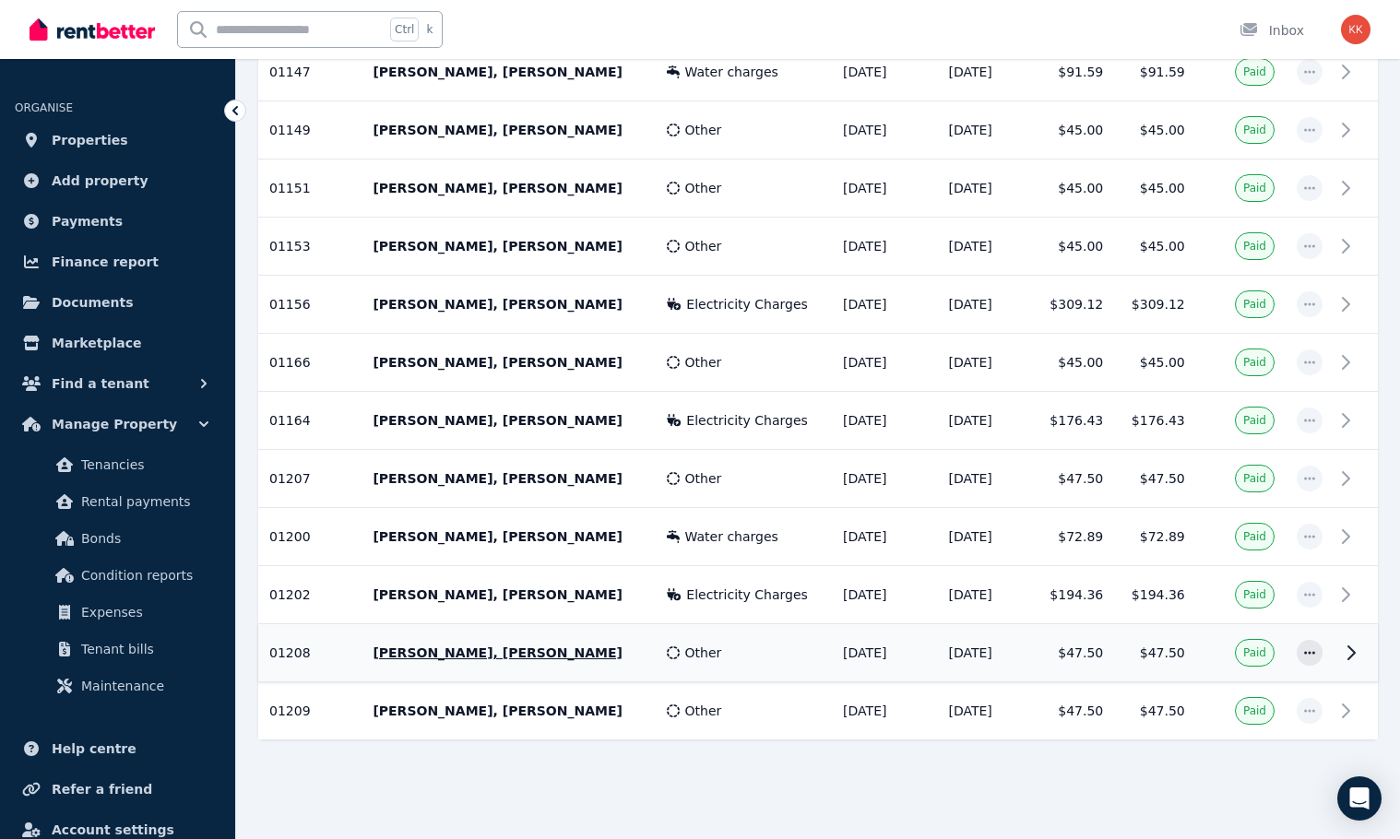
click at [709, 658] on div "Other" at bounding box center [744, 653] width 155 height 18
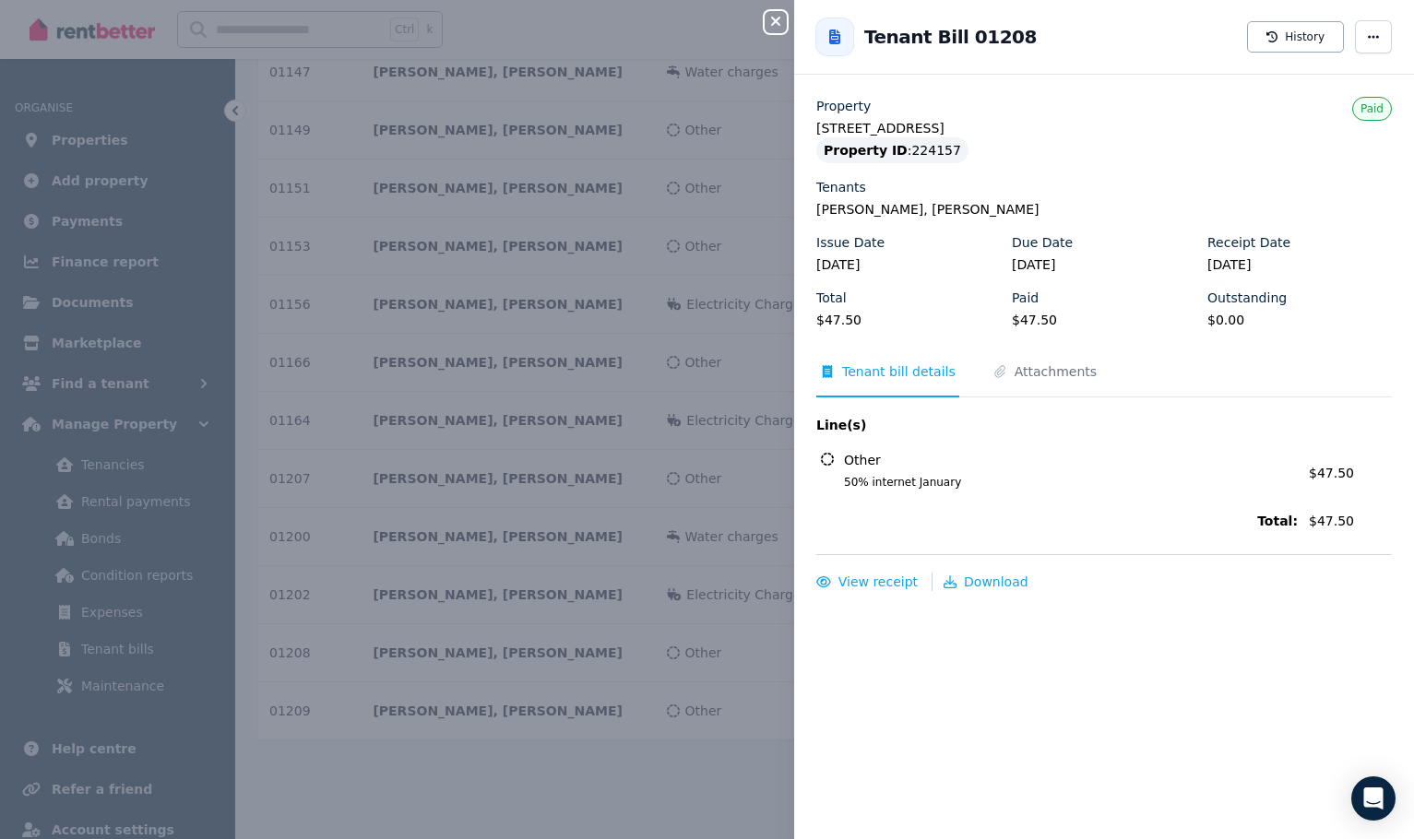
click at [684, 773] on div "Close panel Back to Tenant Bill 01208 History Property [STREET_ADDRESS] Propert…" at bounding box center [707, 419] width 1414 height 839
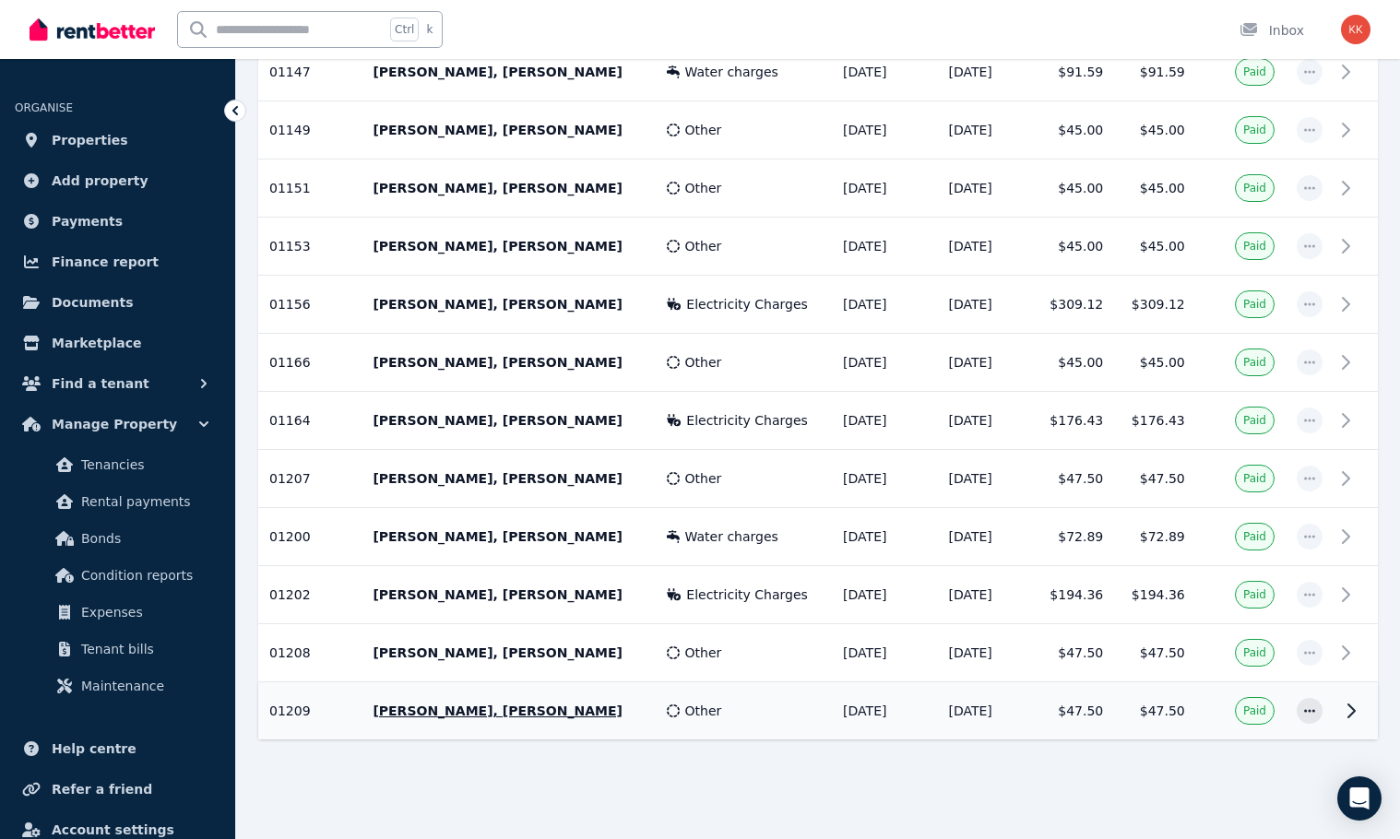
click at [717, 705] on div "Other" at bounding box center [744, 711] width 155 height 18
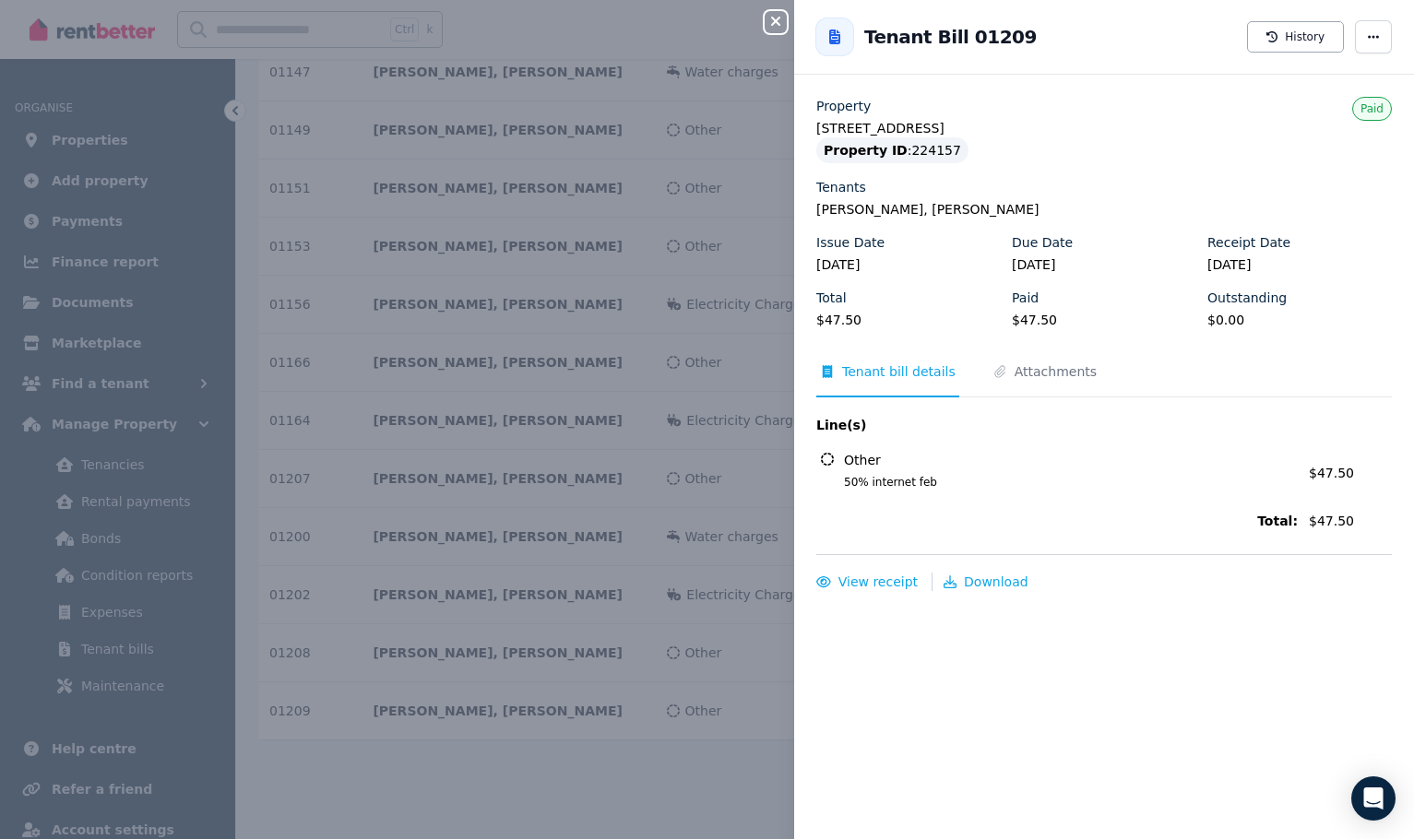
click at [703, 790] on div "Close panel Back to Tenant Bill 01209 History Property [STREET_ADDRESS] Propert…" at bounding box center [707, 419] width 1414 height 839
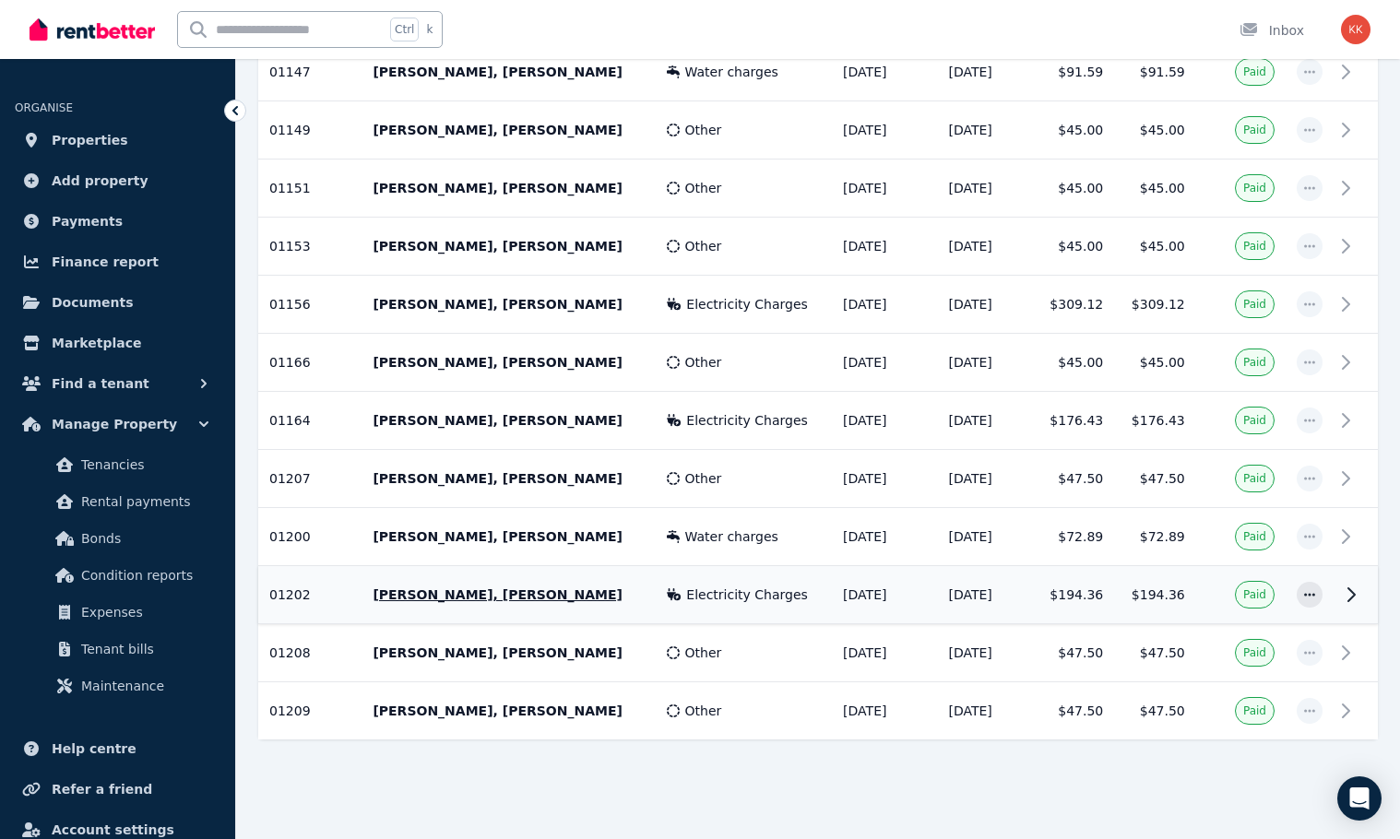
click at [692, 599] on span "Electricity Charges" at bounding box center [747, 595] width 122 height 18
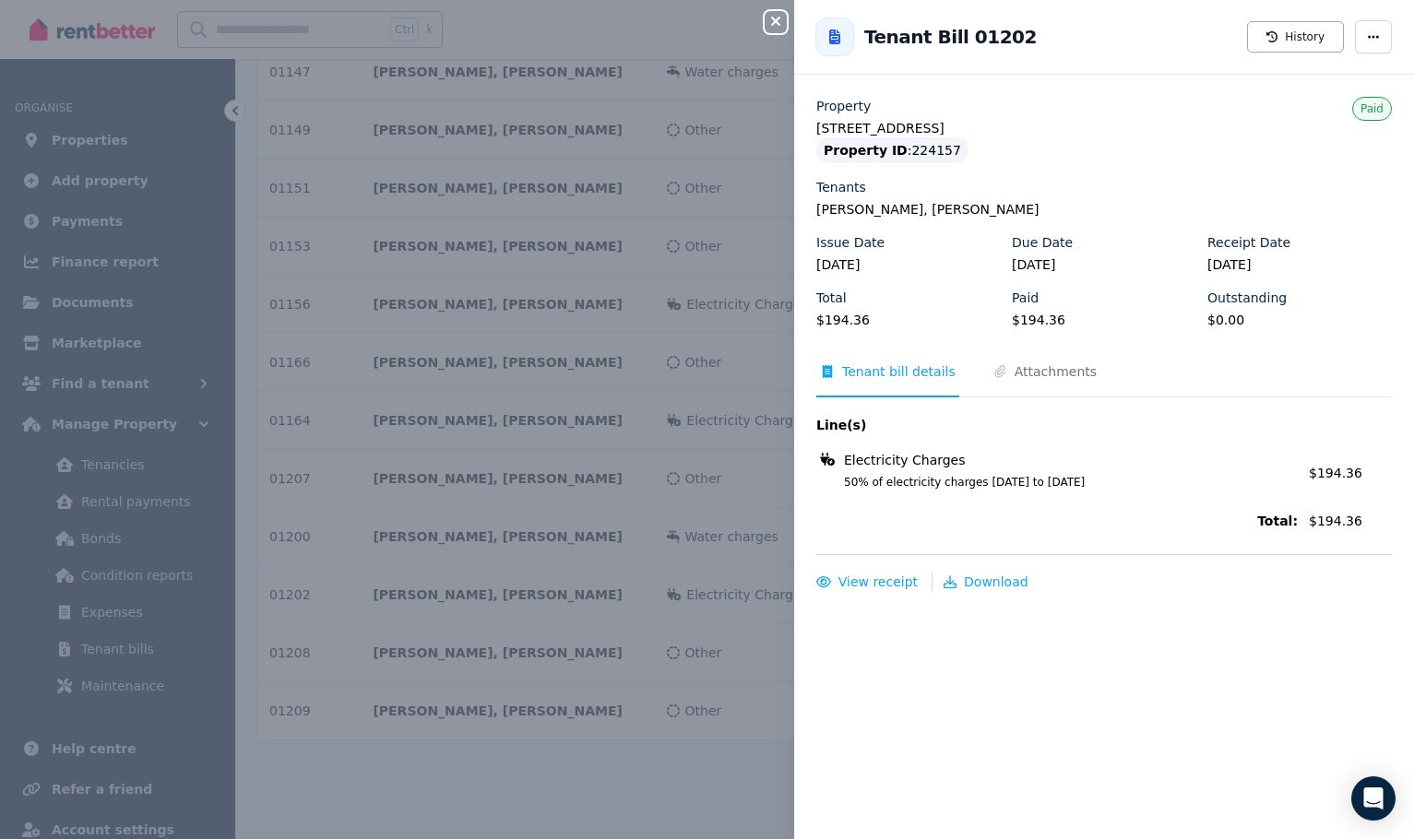
click at [677, 342] on div "Close panel Back to Tenant Bill 01202 History Property [STREET_ADDRESS] Propert…" at bounding box center [707, 419] width 1414 height 839
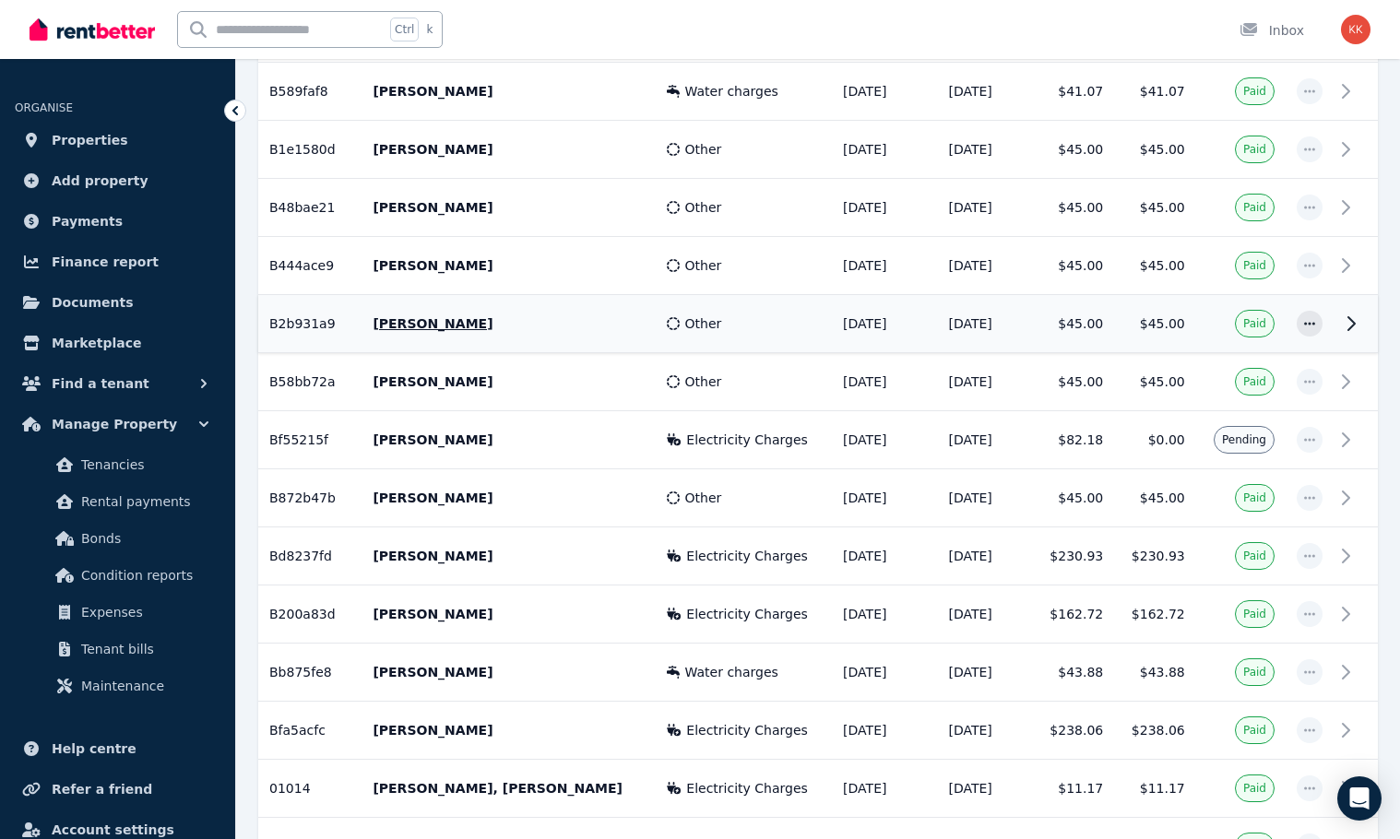
scroll to position [0, 0]
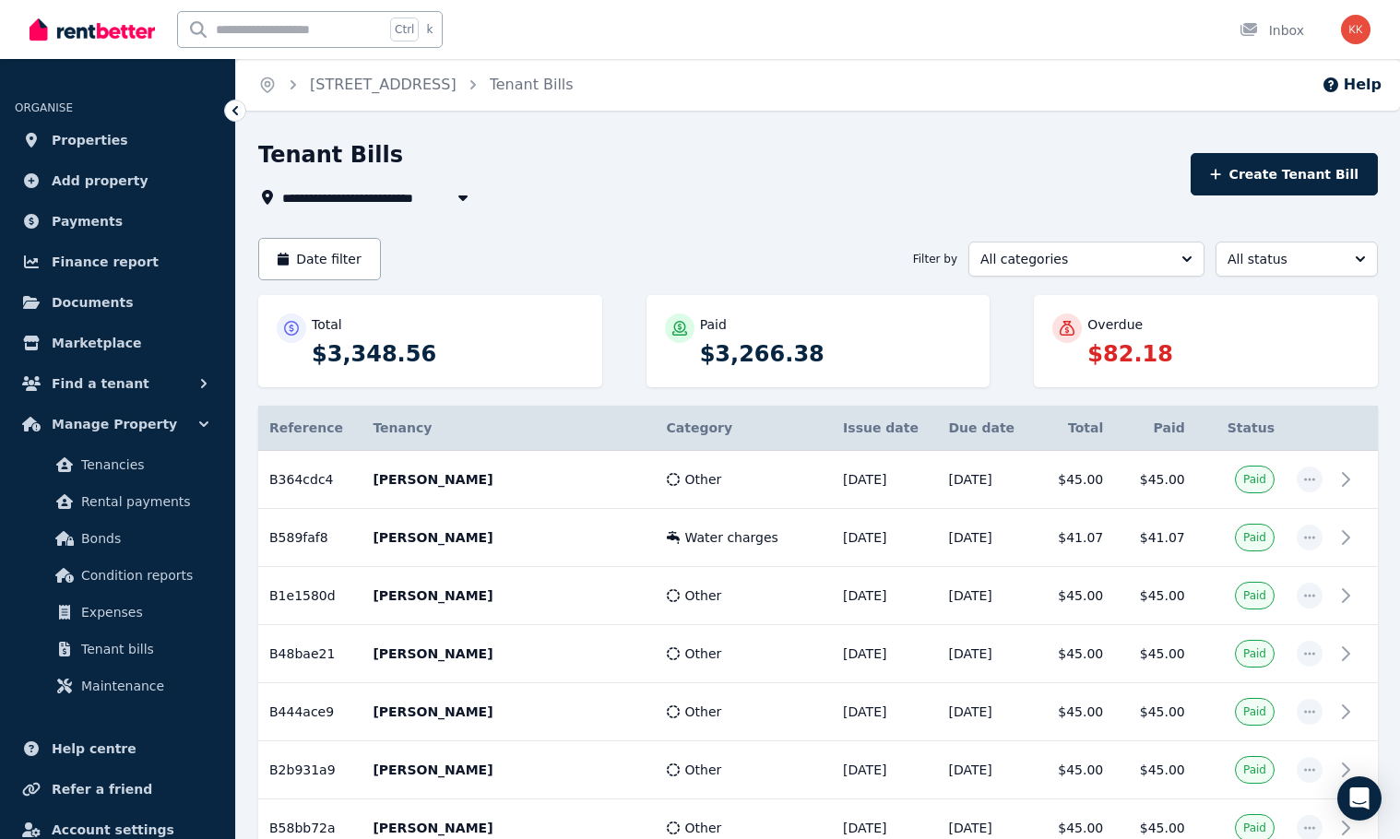
click at [398, 201] on span "[STREET_ADDRESS]" at bounding box center [362, 197] width 161 height 22
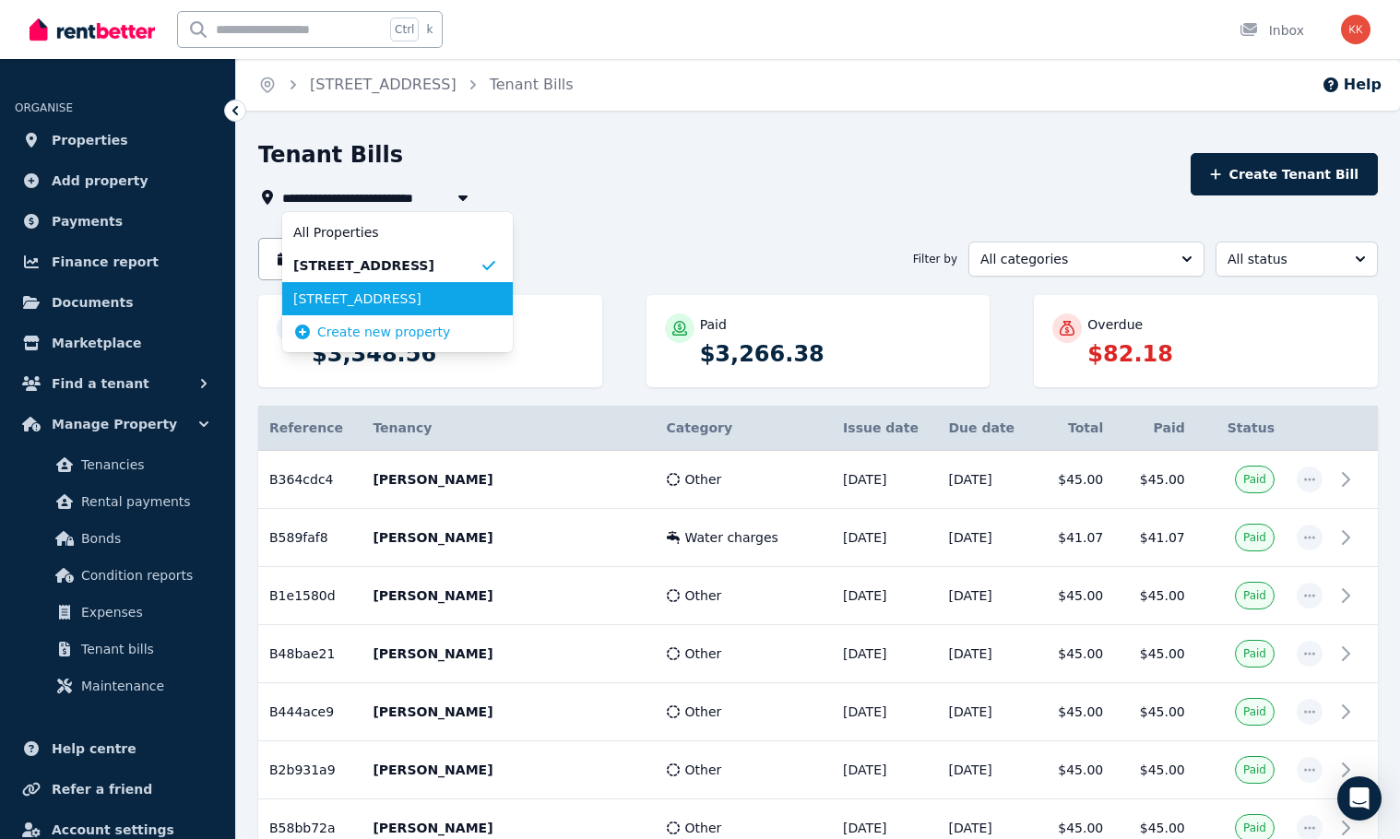
click at [376, 306] on span "[STREET_ADDRESS]" at bounding box center [386, 299] width 186 height 18
type input "**********"
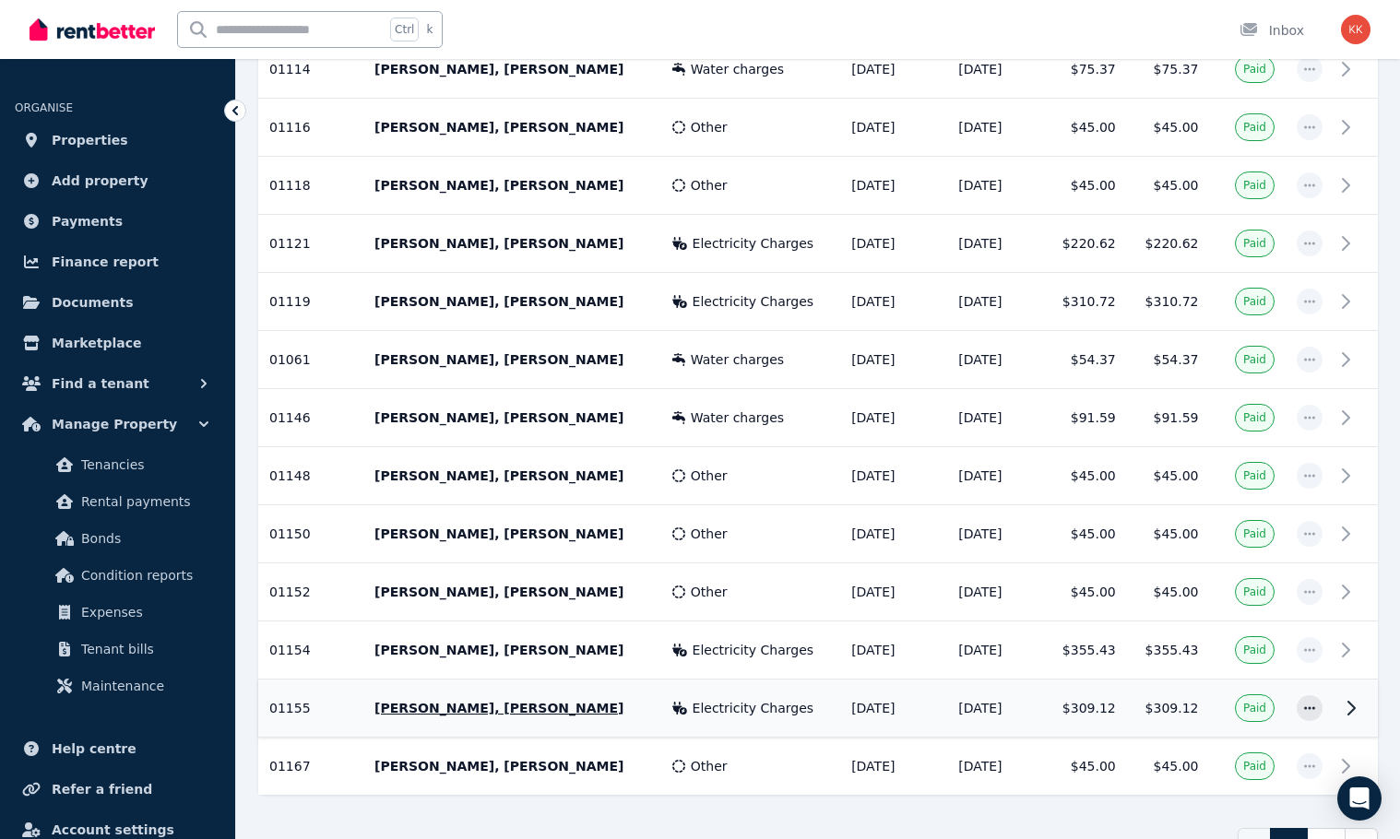
scroll to position [2648, 0]
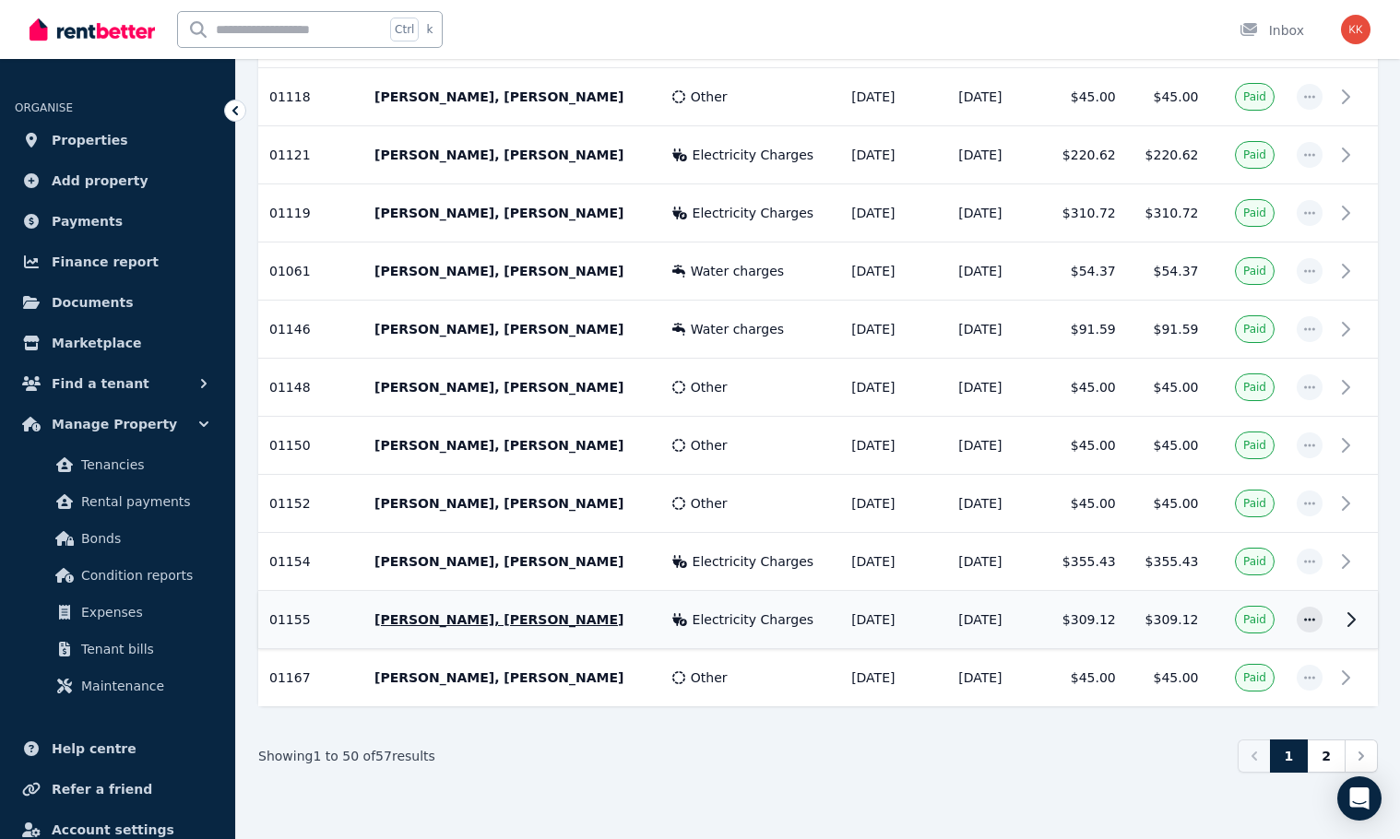
click at [732, 620] on span "Electricity Charges" at bounding box center [754, 619] width 122 height 18
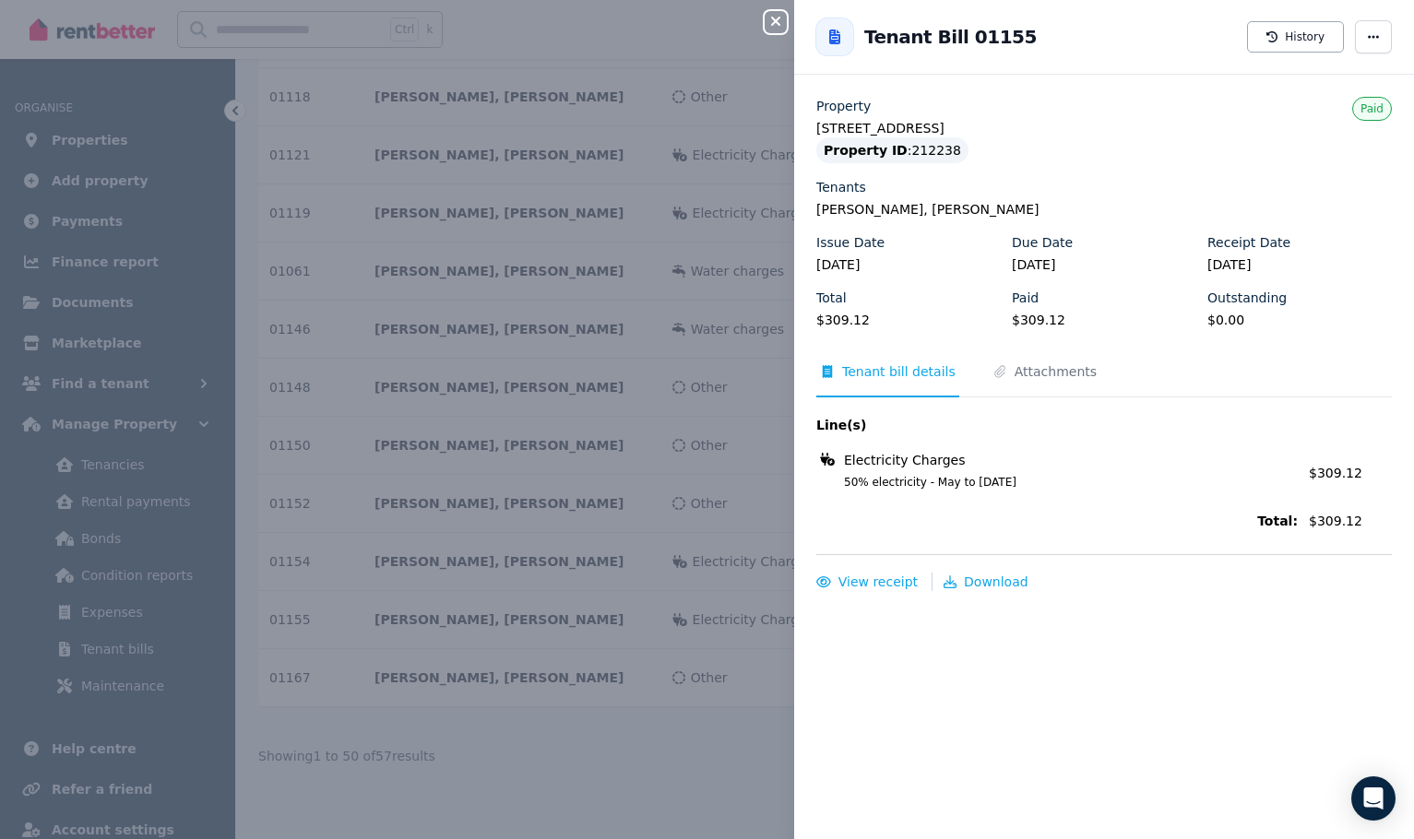
click at [718, 784] on div "Close panel Back to Tenant Bill 01155 History Property [STREET_ADDRESS] Propert…" at bounding box center [707, 419] width 1414 height 839
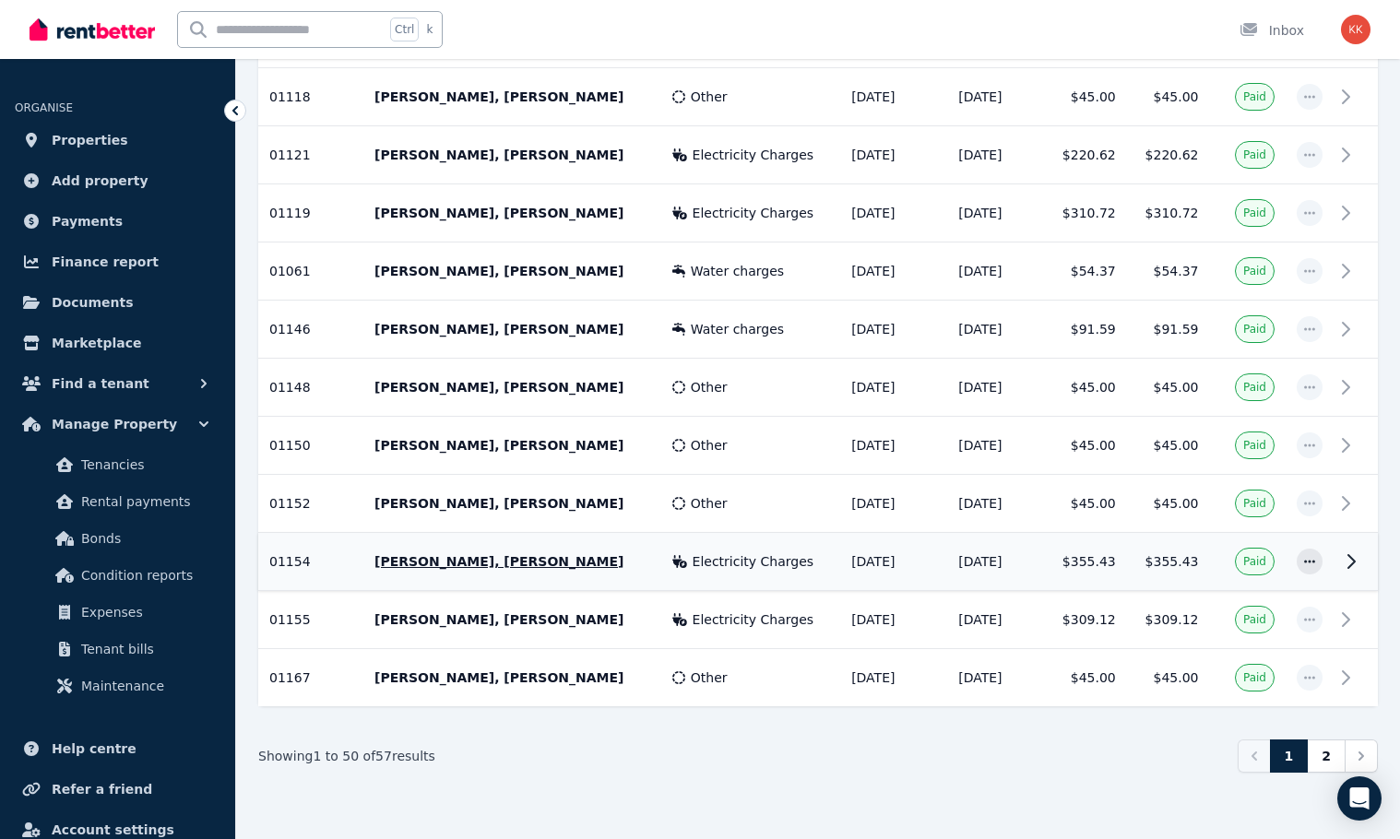
click at [720, 568] on span "Electricity Charges" at bounding box center [754, 561] width 122 height 18
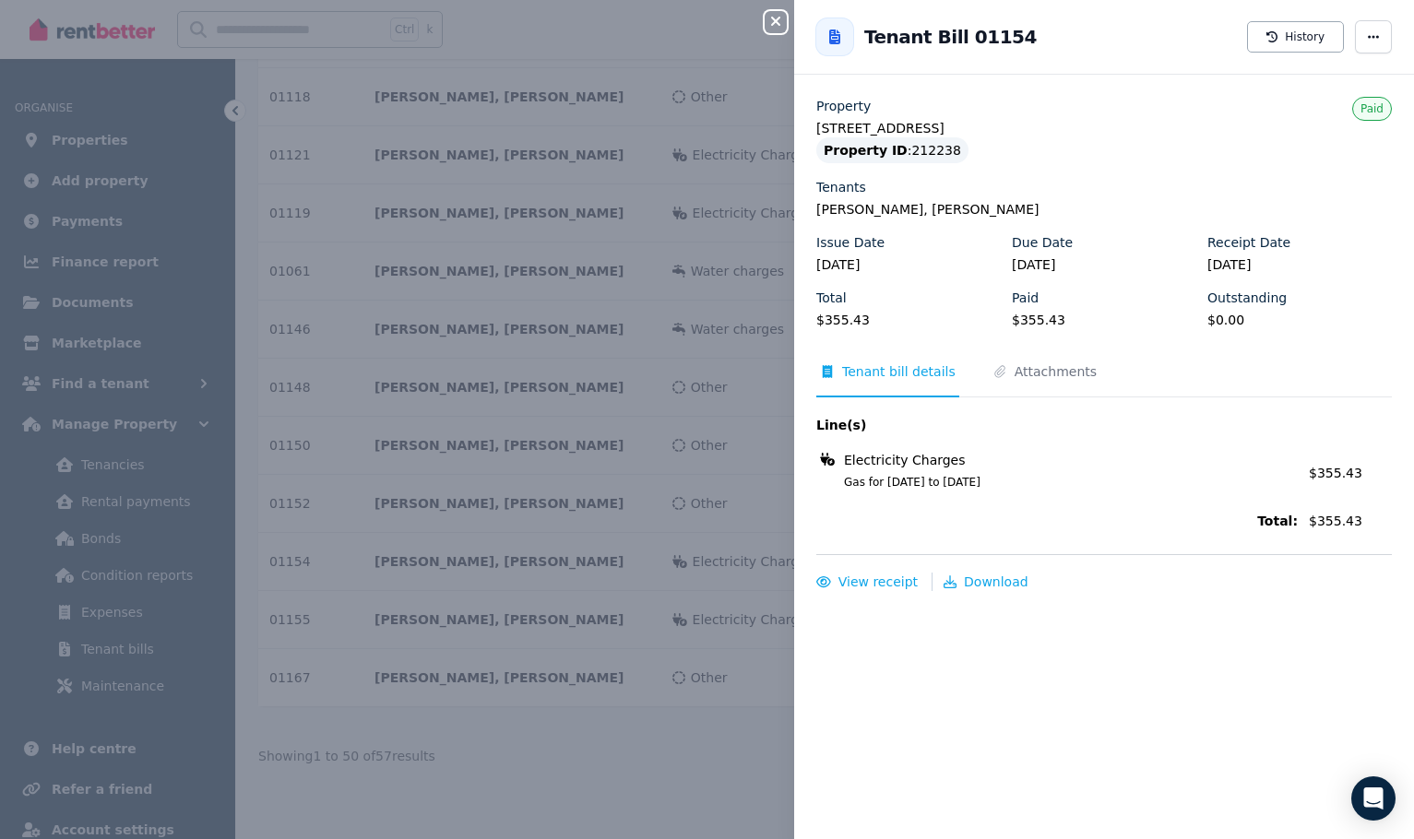
click at [727, 823] on div "Close panel Back to Tenant Bill 01154 History Property [STREET_ADDRESS] Propert…" at bounding box center [707, 419] width 1414 height 839
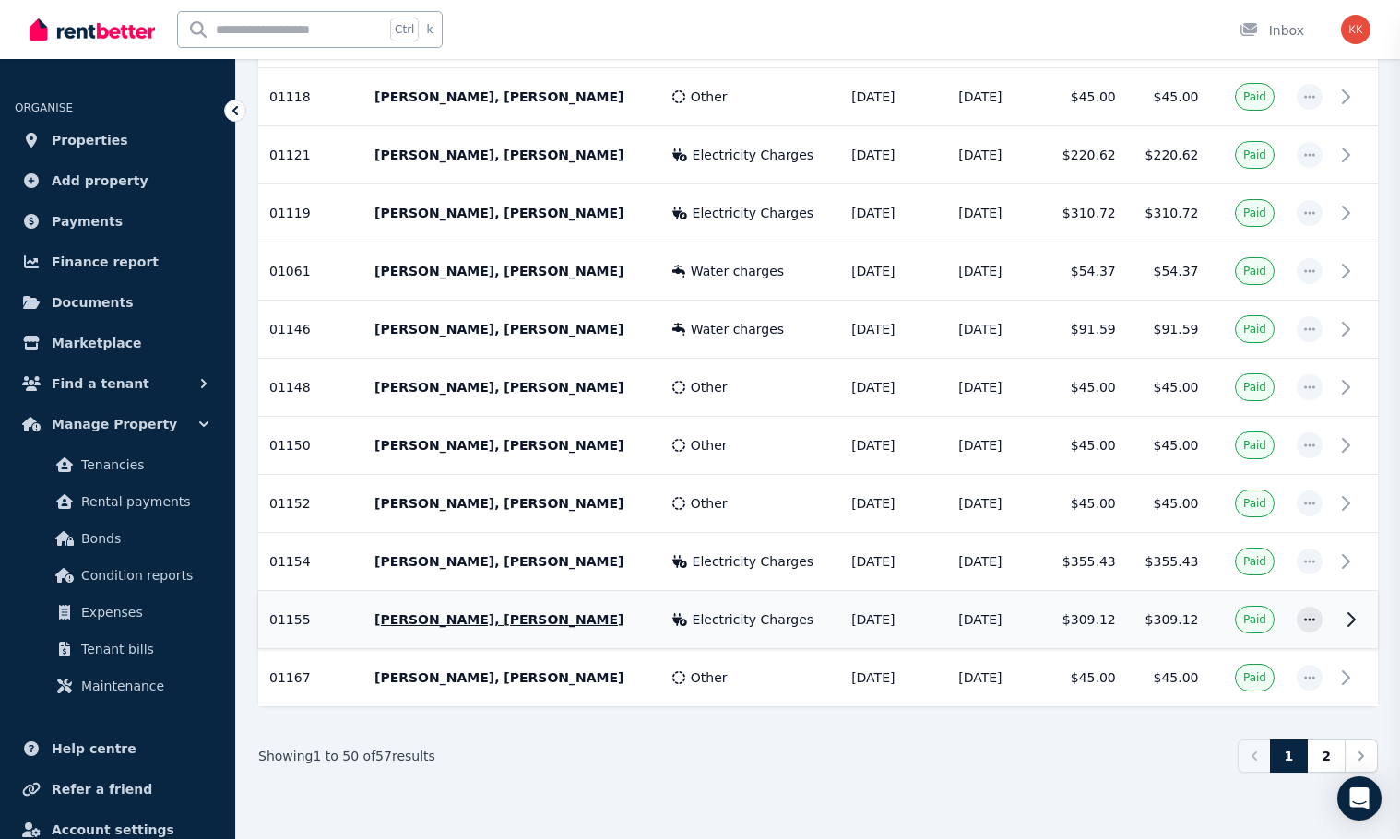
click at [741, 631] on td "Electricity Charges" at bounding box center [750, 620] width 179 height 58
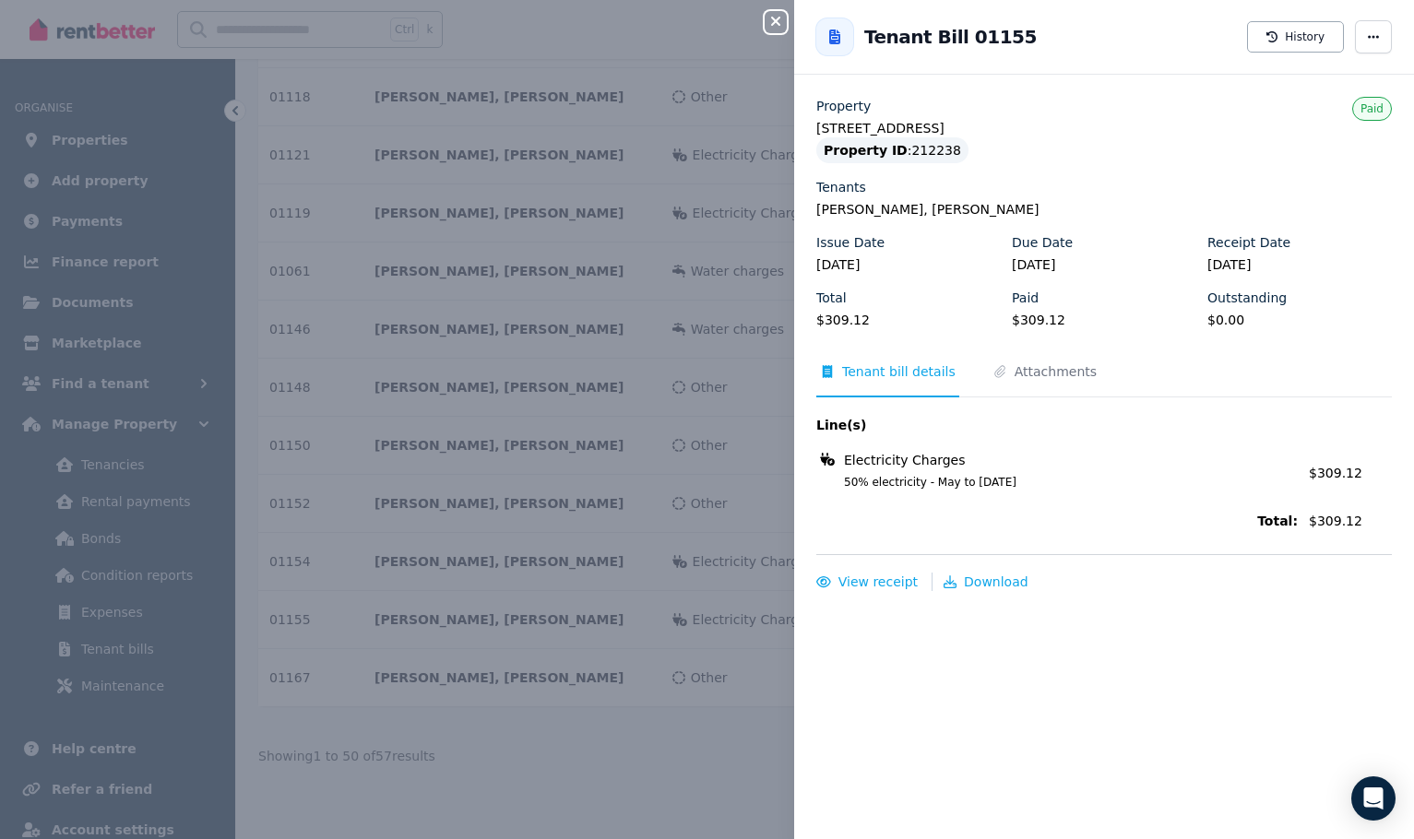
click at [753, 714] on div "Close panel Back to Tenant Bill 01155 History Property [STREET_ADDRESS] Propert…" at bounding box center [707, 419] width 1414 height 839
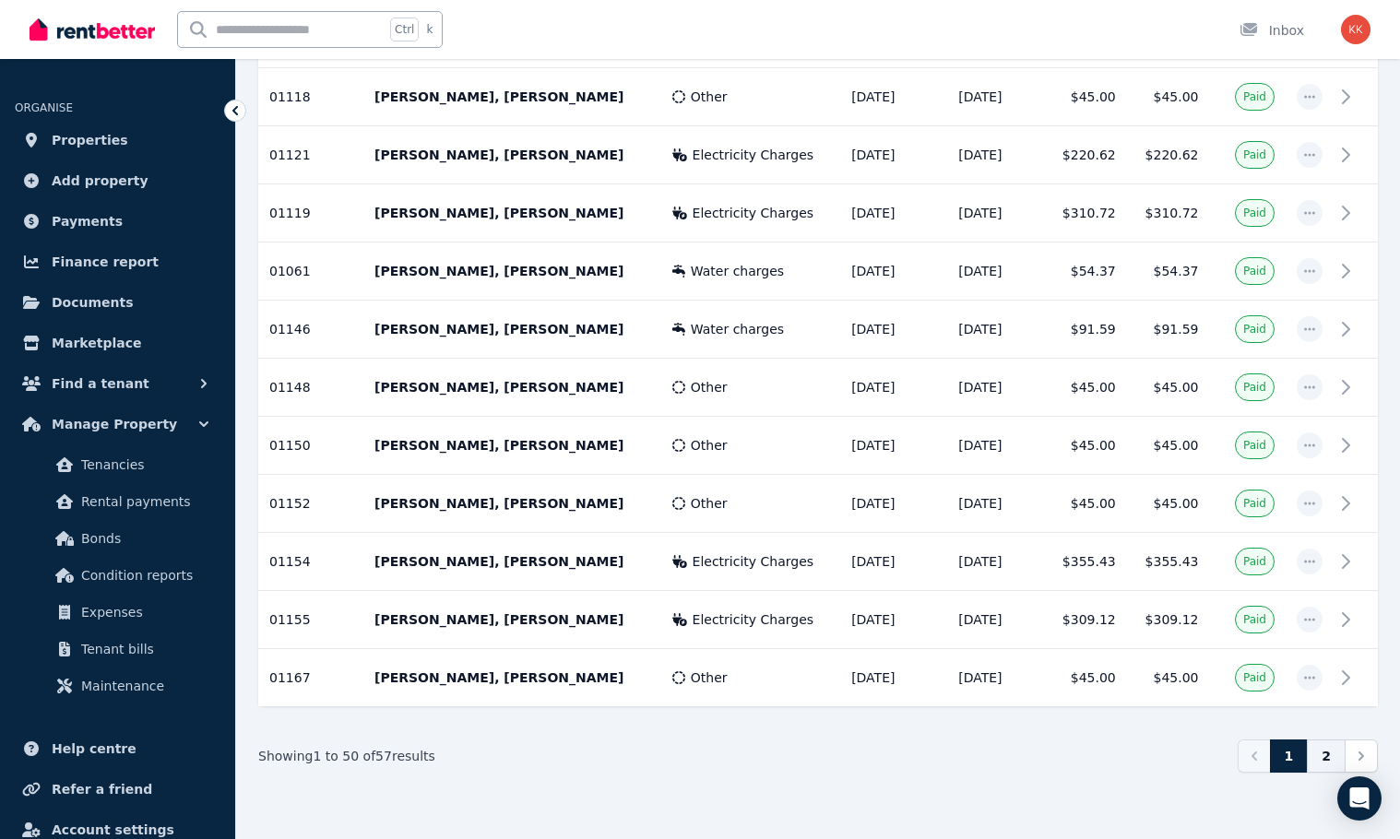
click at [1330, 753] on link "2" at bounding box center [1326, 756] width 39 height 33
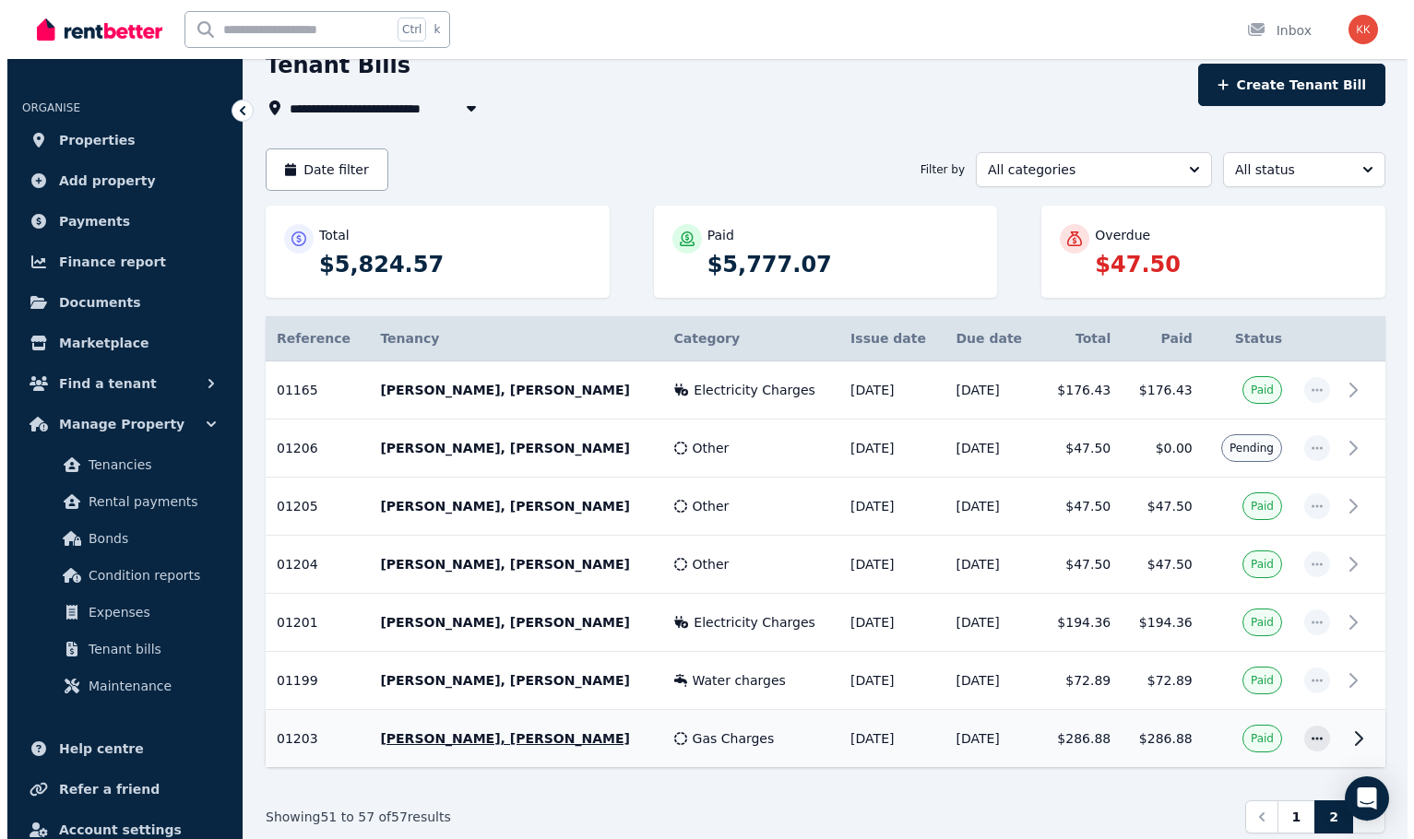
scroll to position [150, 0]
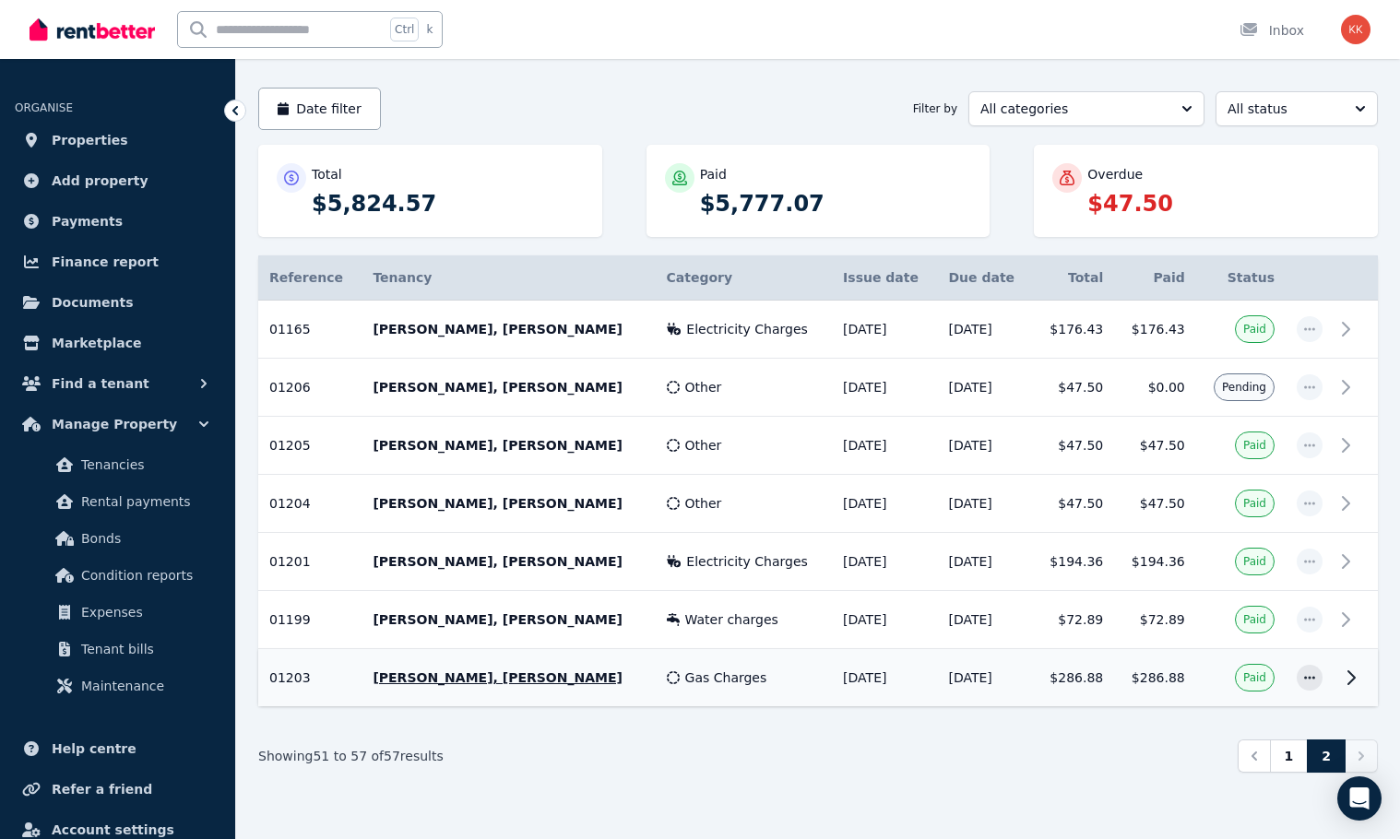
click at [732, 676] on div "Gas Charges" at bounding box center [744, 678] width 155 height 18
